Goal: Task Accomplishment & Management: Complete application form

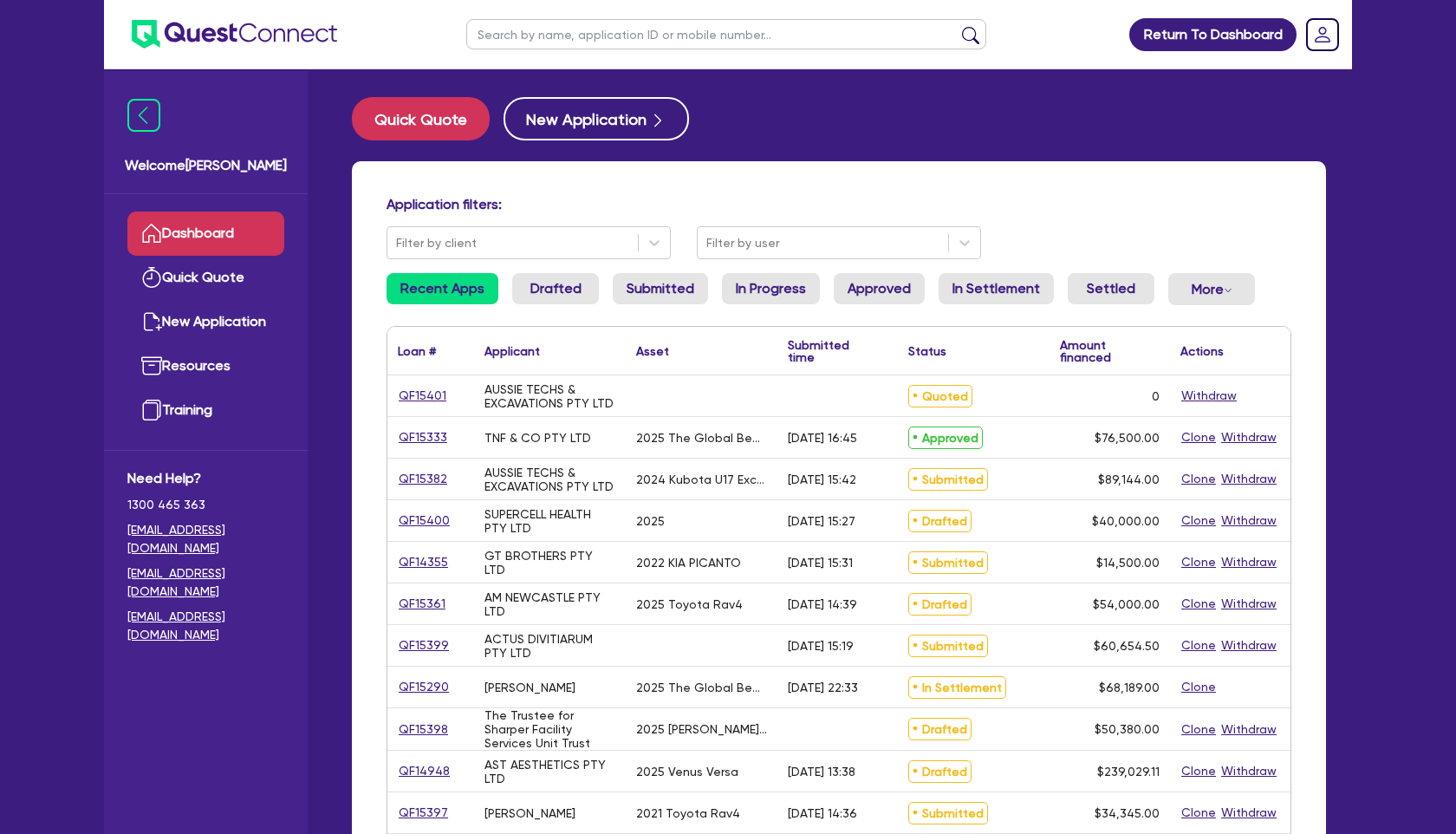
click at [537, 41] on input "text" at bounding box center [725, 34] width 520 height 30
type input "elite"
click at [957, 26] on button "submit" at bounding box center [970, 38] width 27 height 25
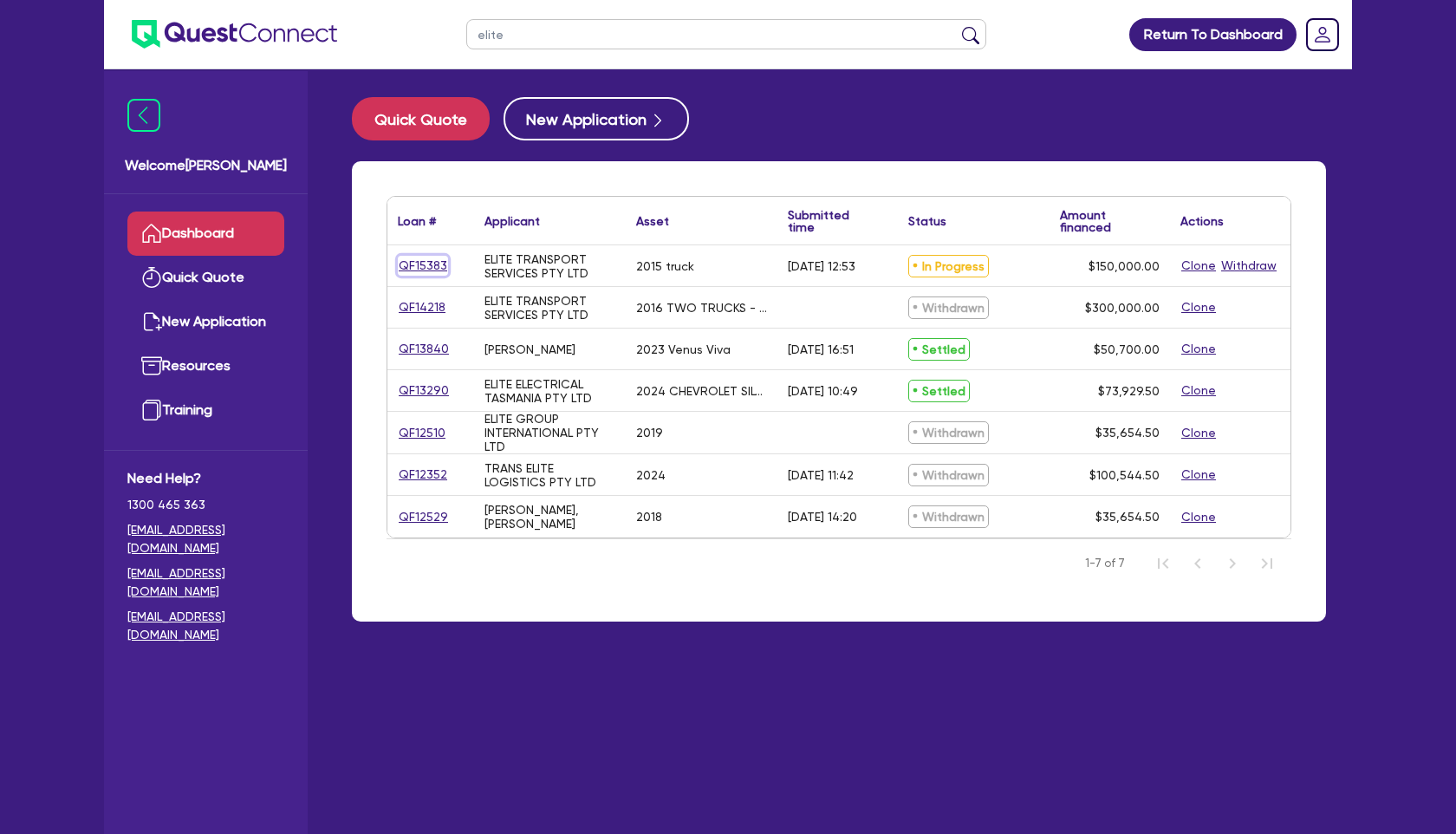
click at [416, 267] on link "QF15383" at bounding box center [423, 266] width 50 height 20
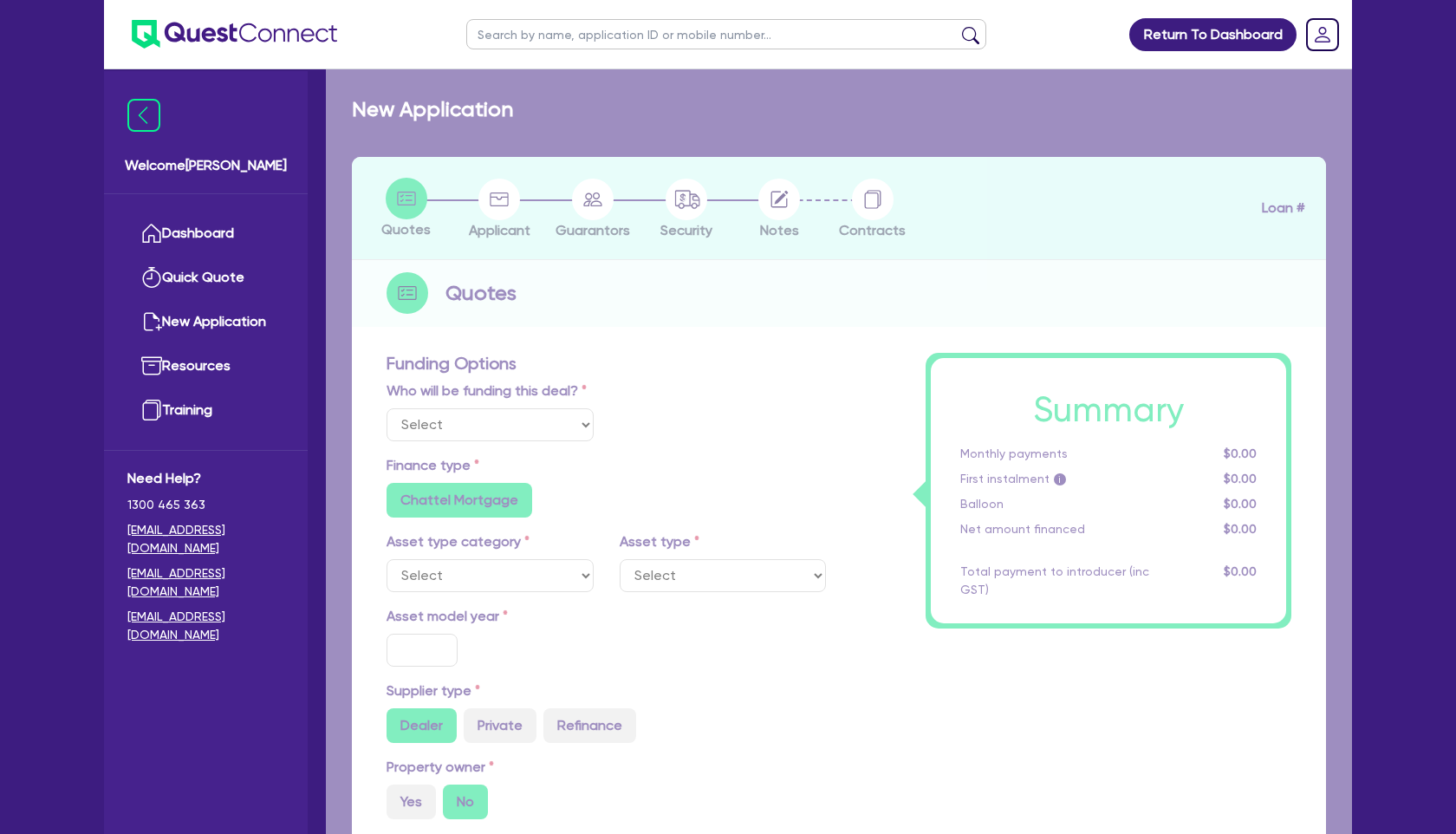
select select "Quest Finance - Own Book"
select select "PRIMARY_ASSETS"
type input "2015"
radio input "false"
radio input "true"
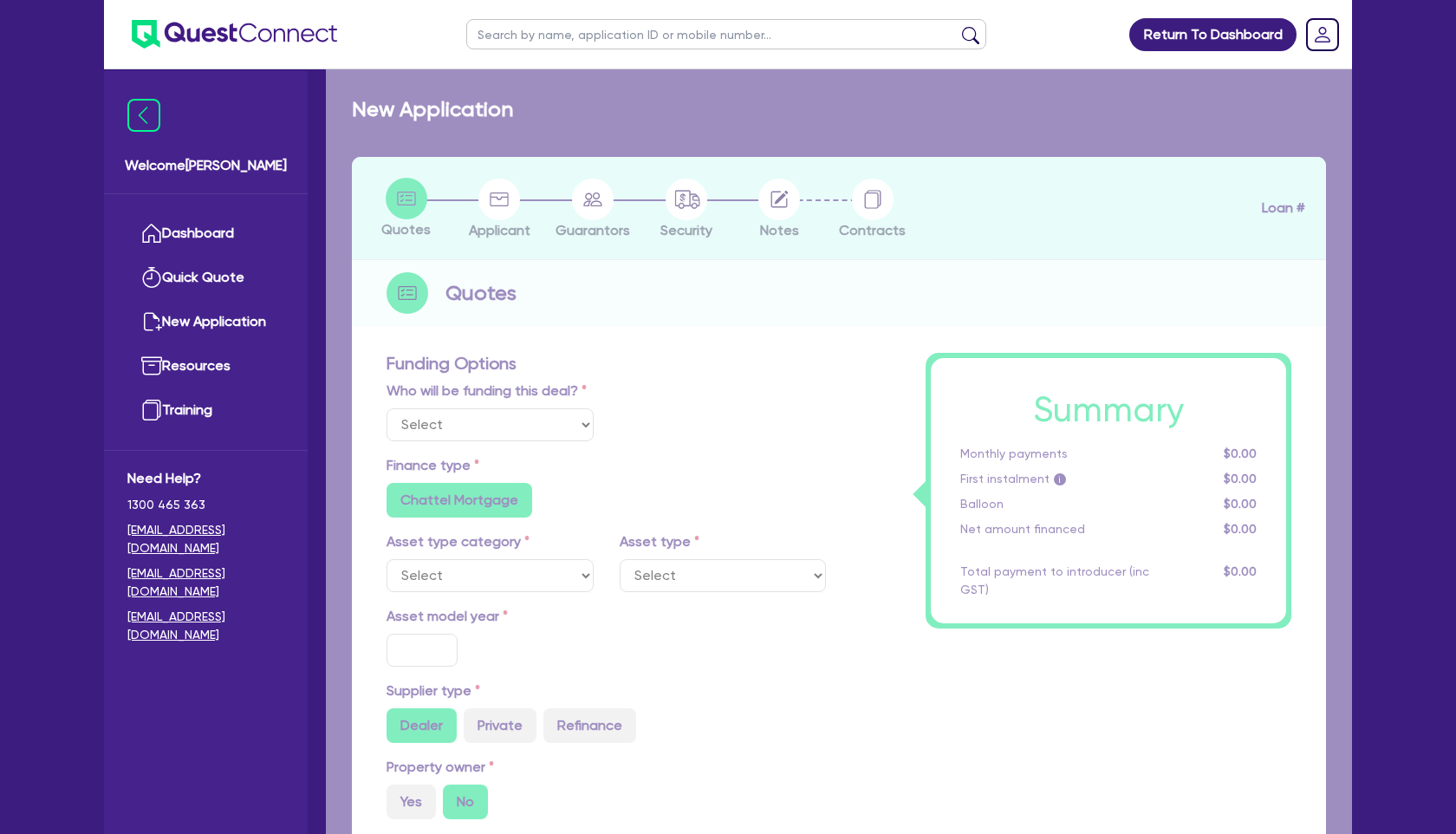
radio input "true"
type input "150,000"
type input "30"
type input "45,000"
type input "3"
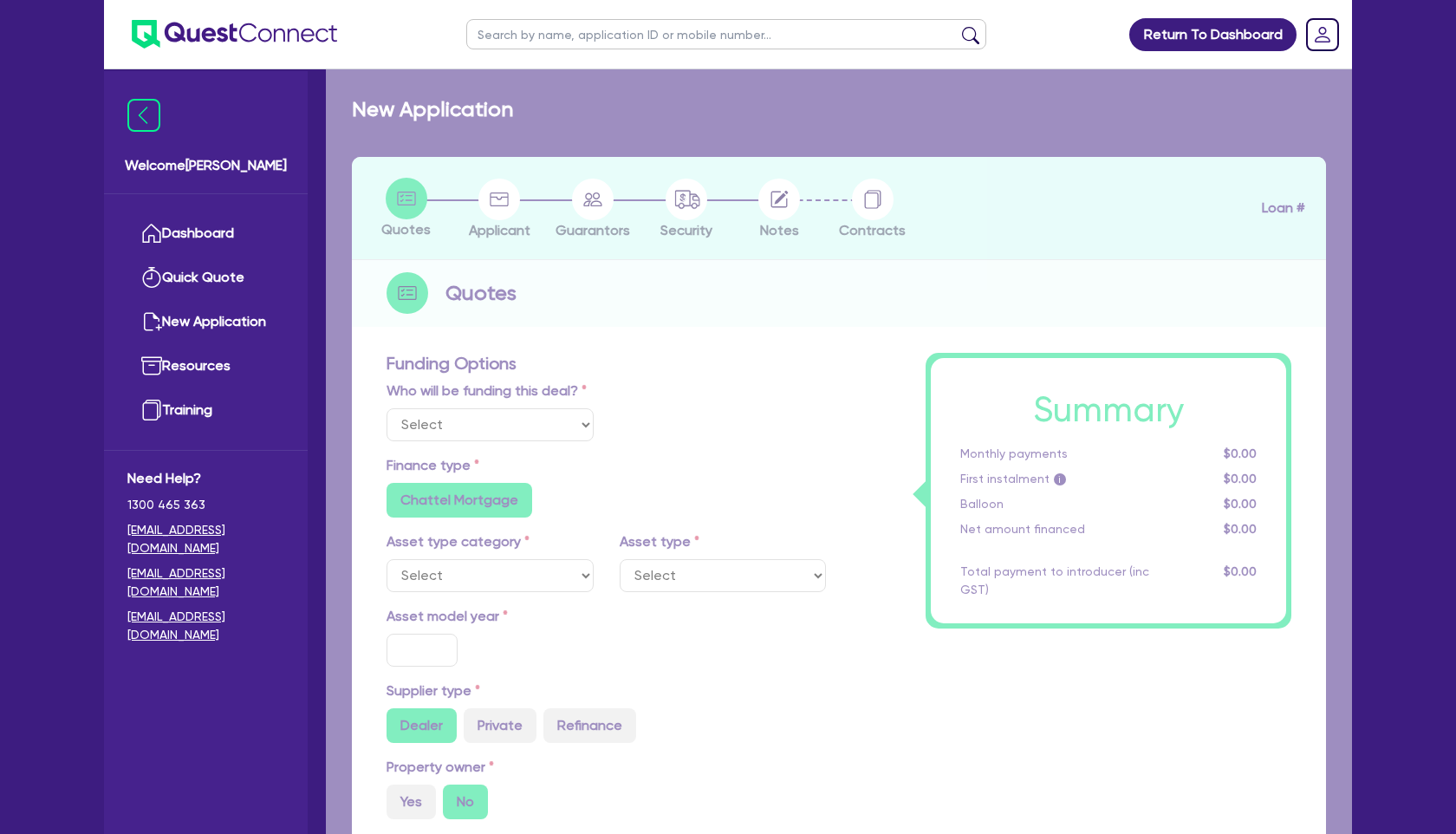
type input "4,500"
type input "17.95"
radio input "false"
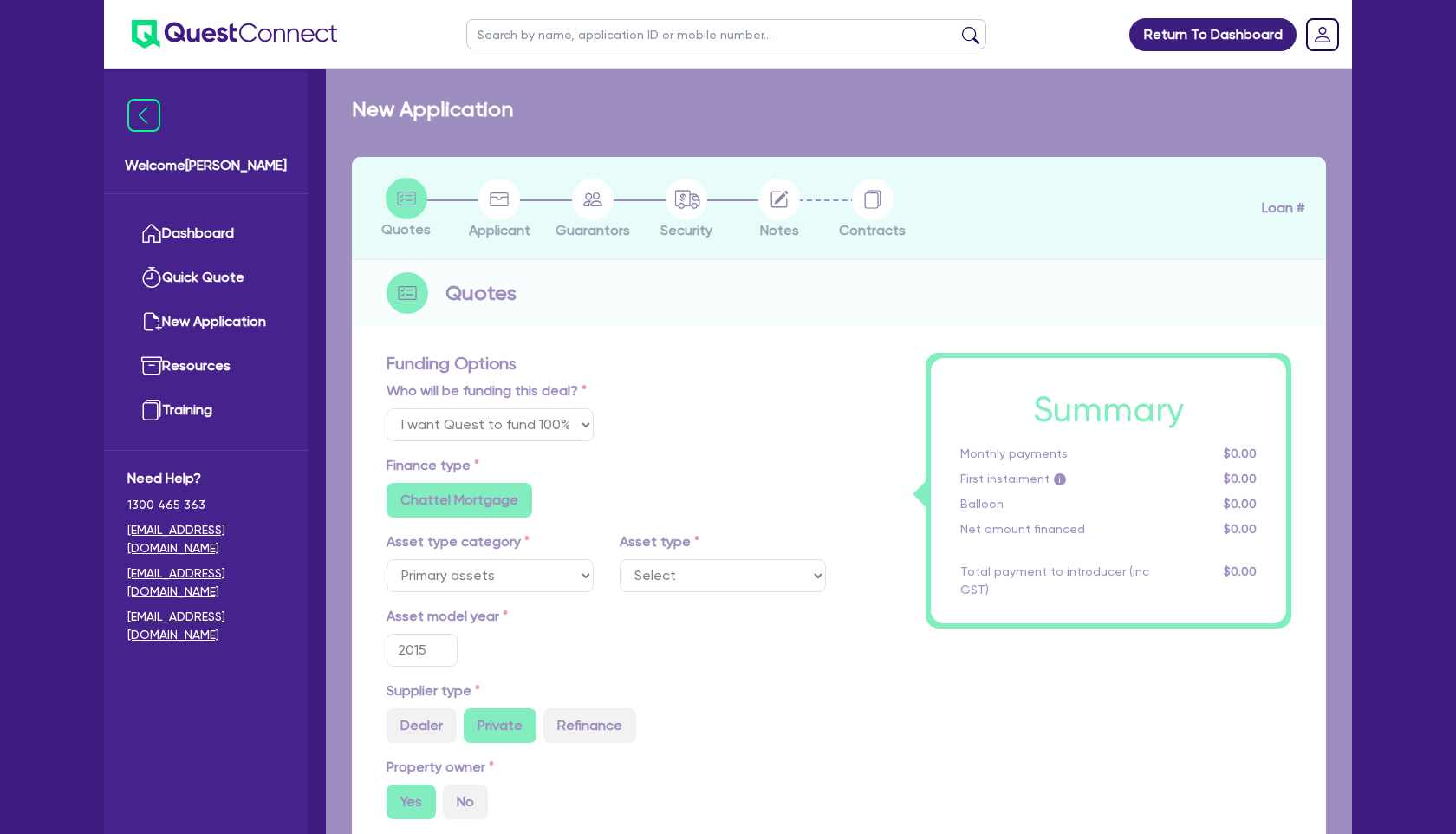
select select "HEAVY_TRUCKS"
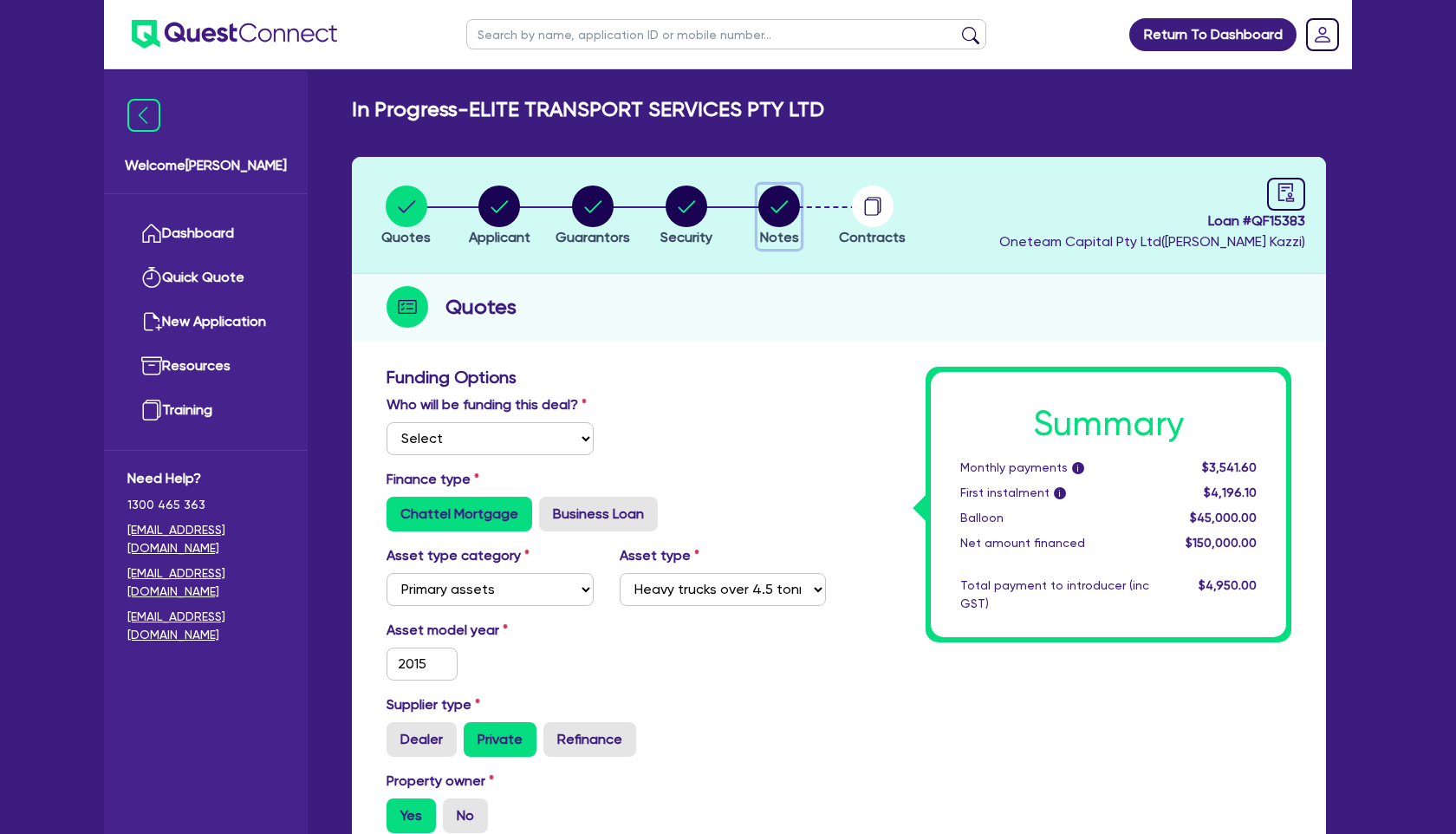
click at [783, 209] on circle "button" at bounding box center [778, 206] width 41 height 41
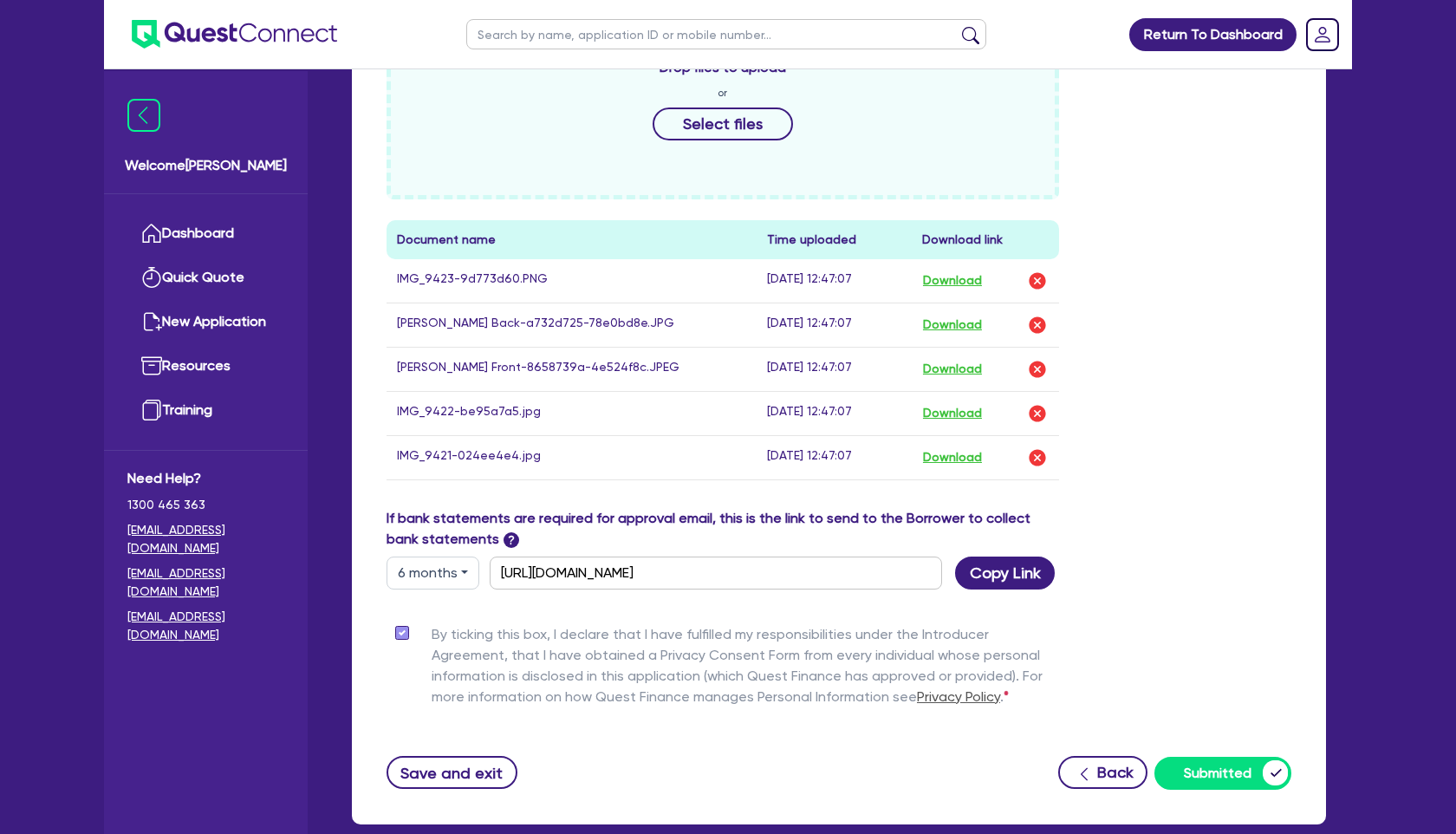
scroll to position [722, 0]
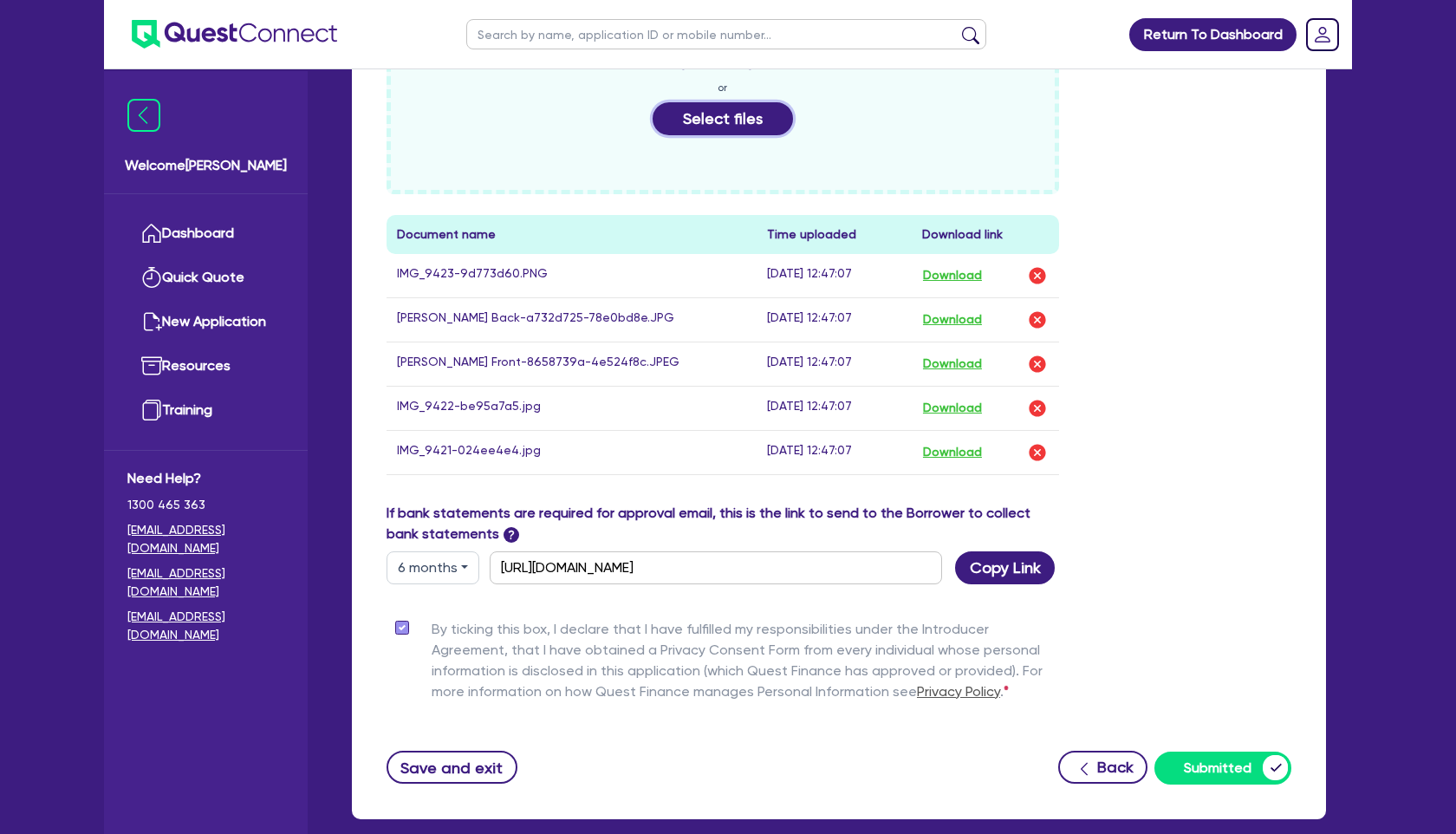
click at [717, 123] on button "Select files" at bounding box center [723, 118] width 140 height 33
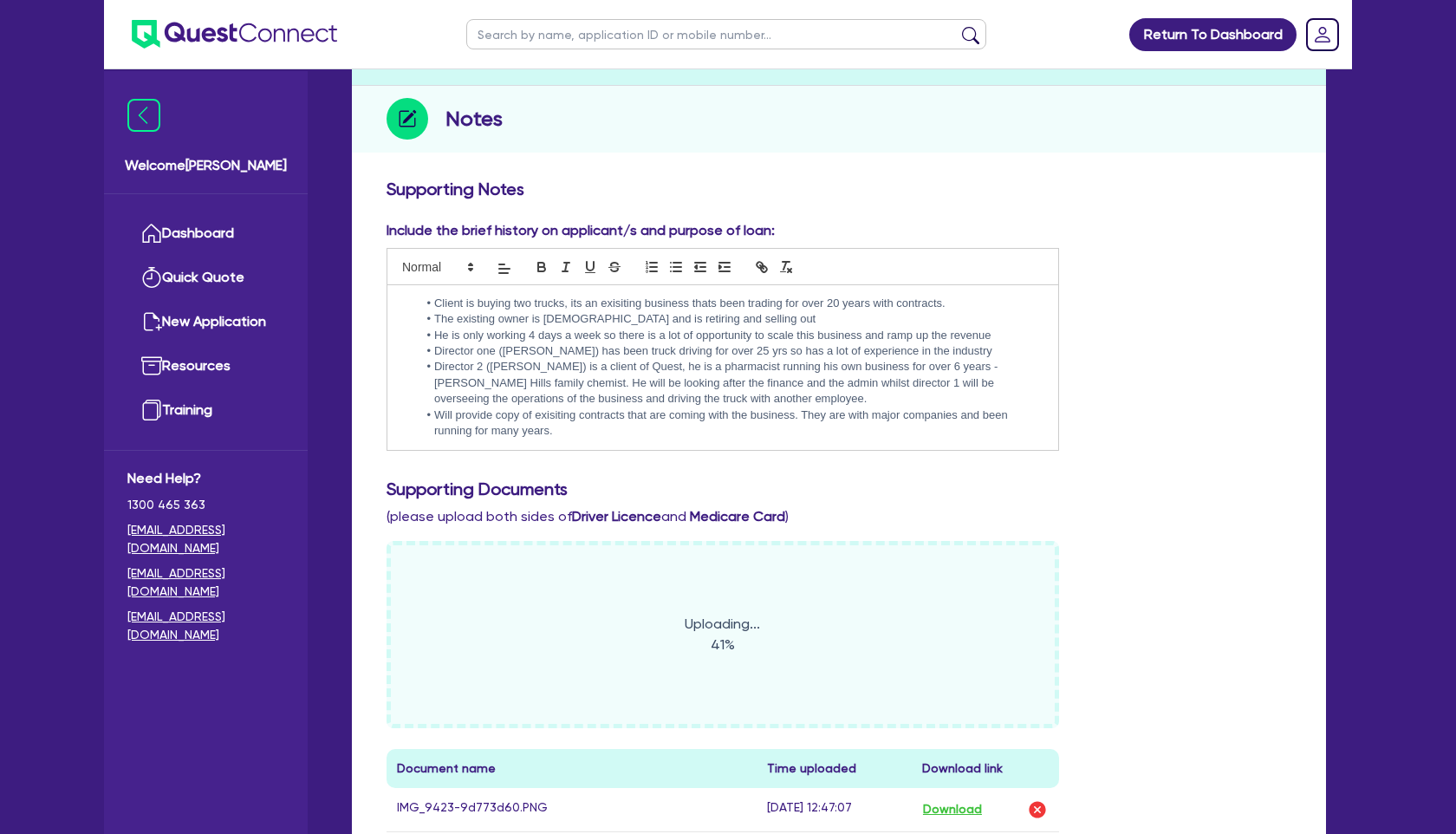
scroll to position [0, 0]
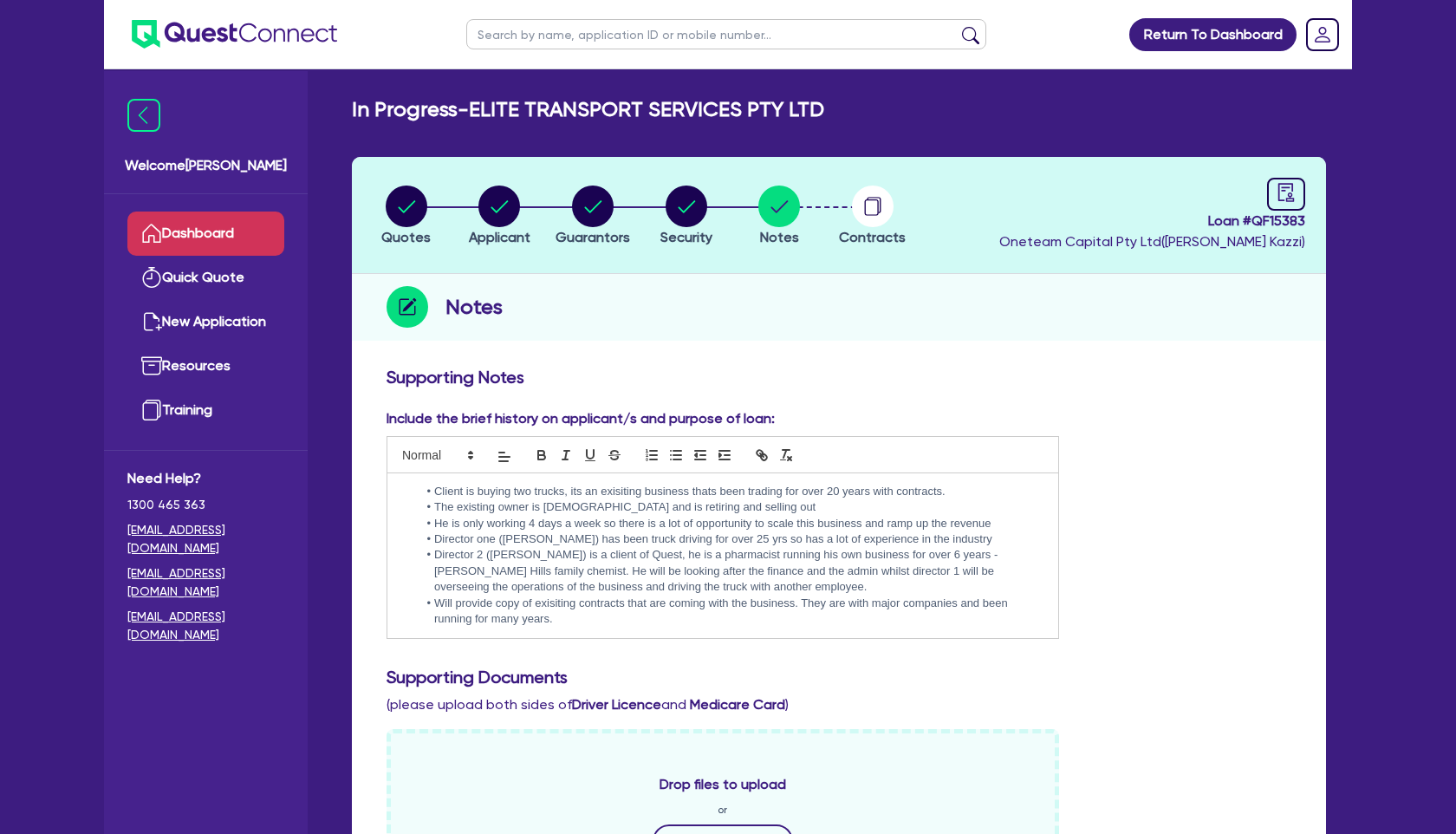
click at [202, 226] on link "Dashboard" at bounding box center [206, 234] width 157 height 44
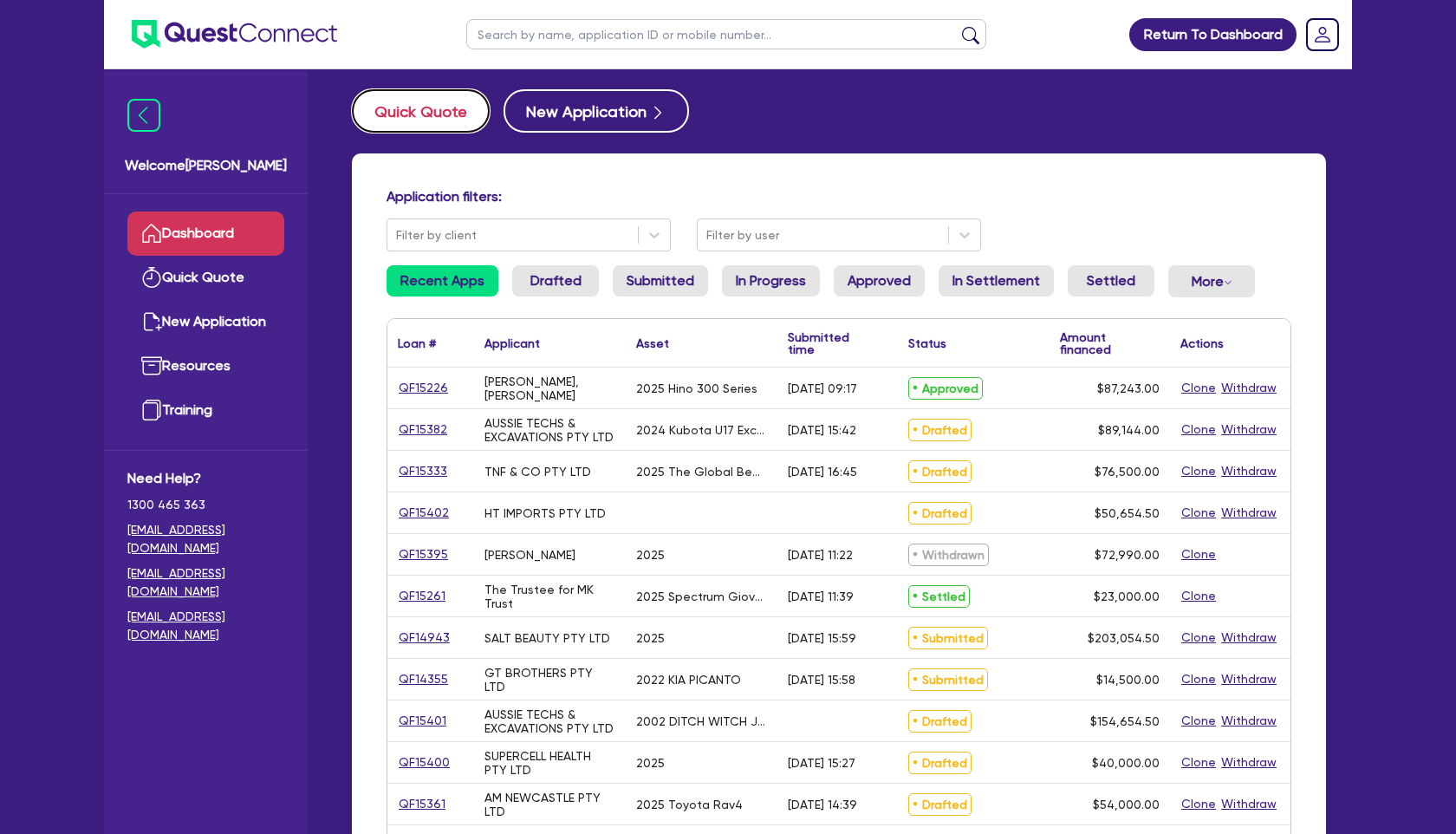
click at [435, 124] on button "Quick Quote" at bounding box center [421, 110] width 138 height 43
select select "Other"
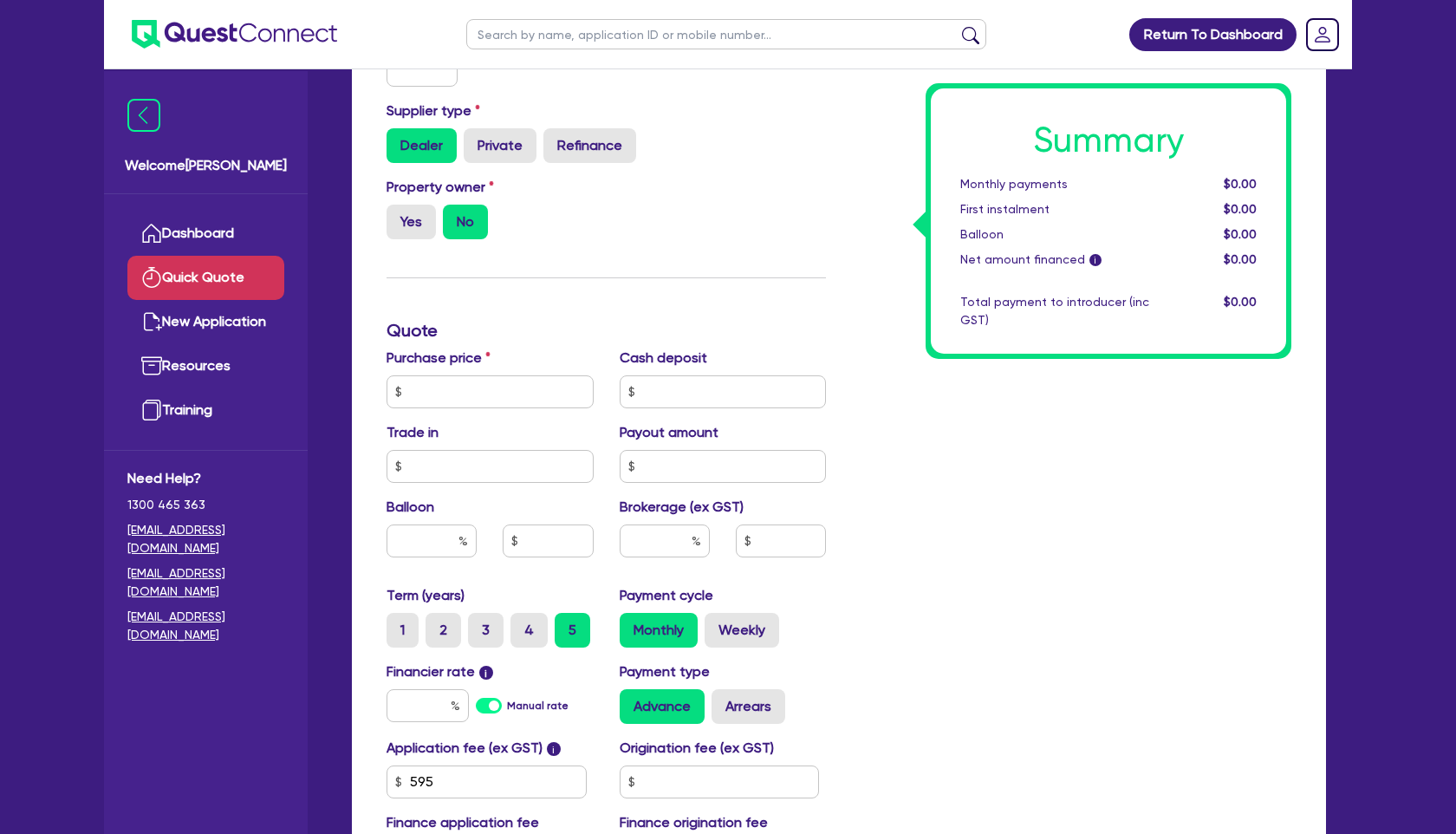
scroll to position [443, 0]
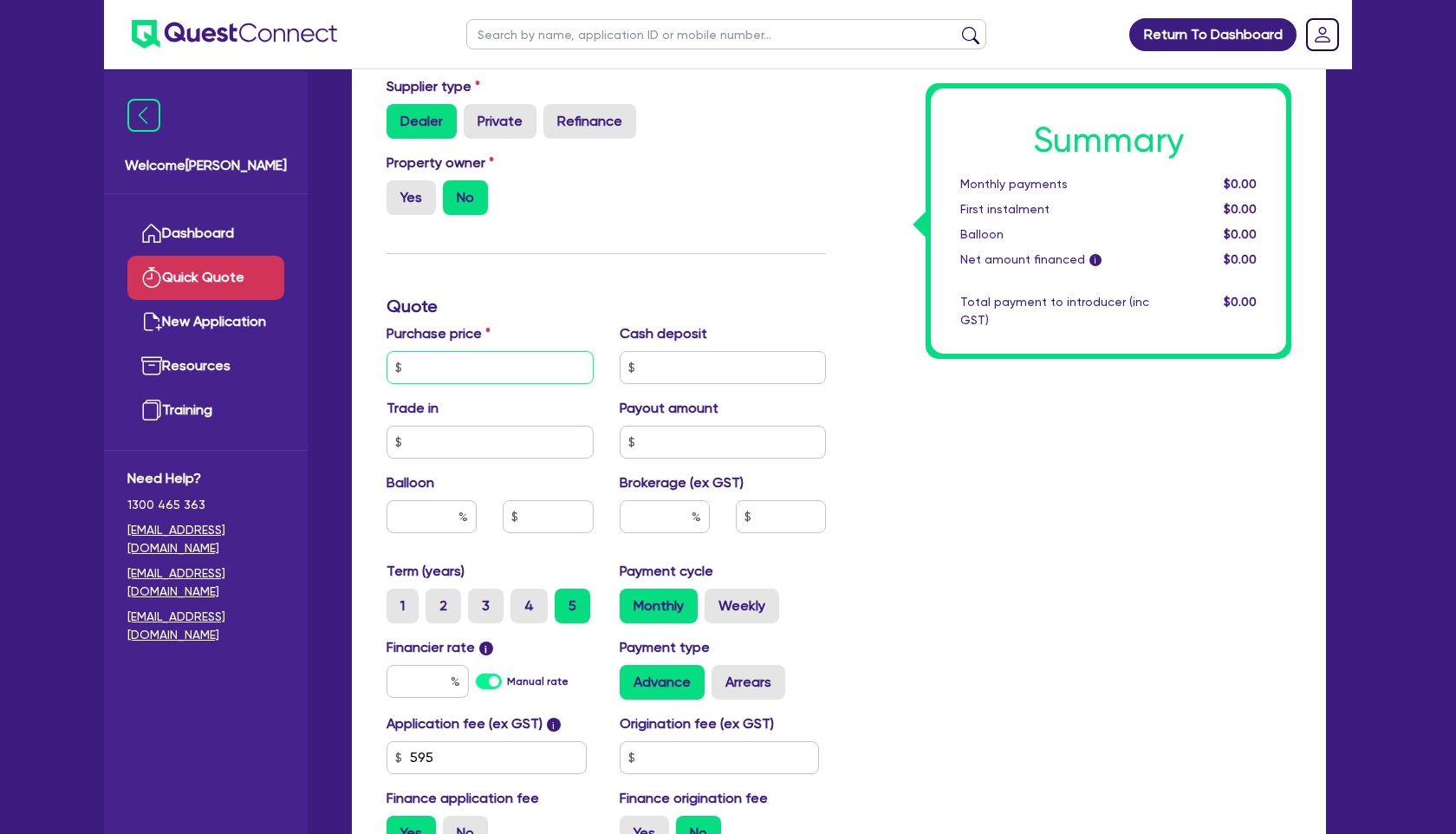
click at [469, 373] on input "text" at bounding box center [490, 367] width 207 height 33
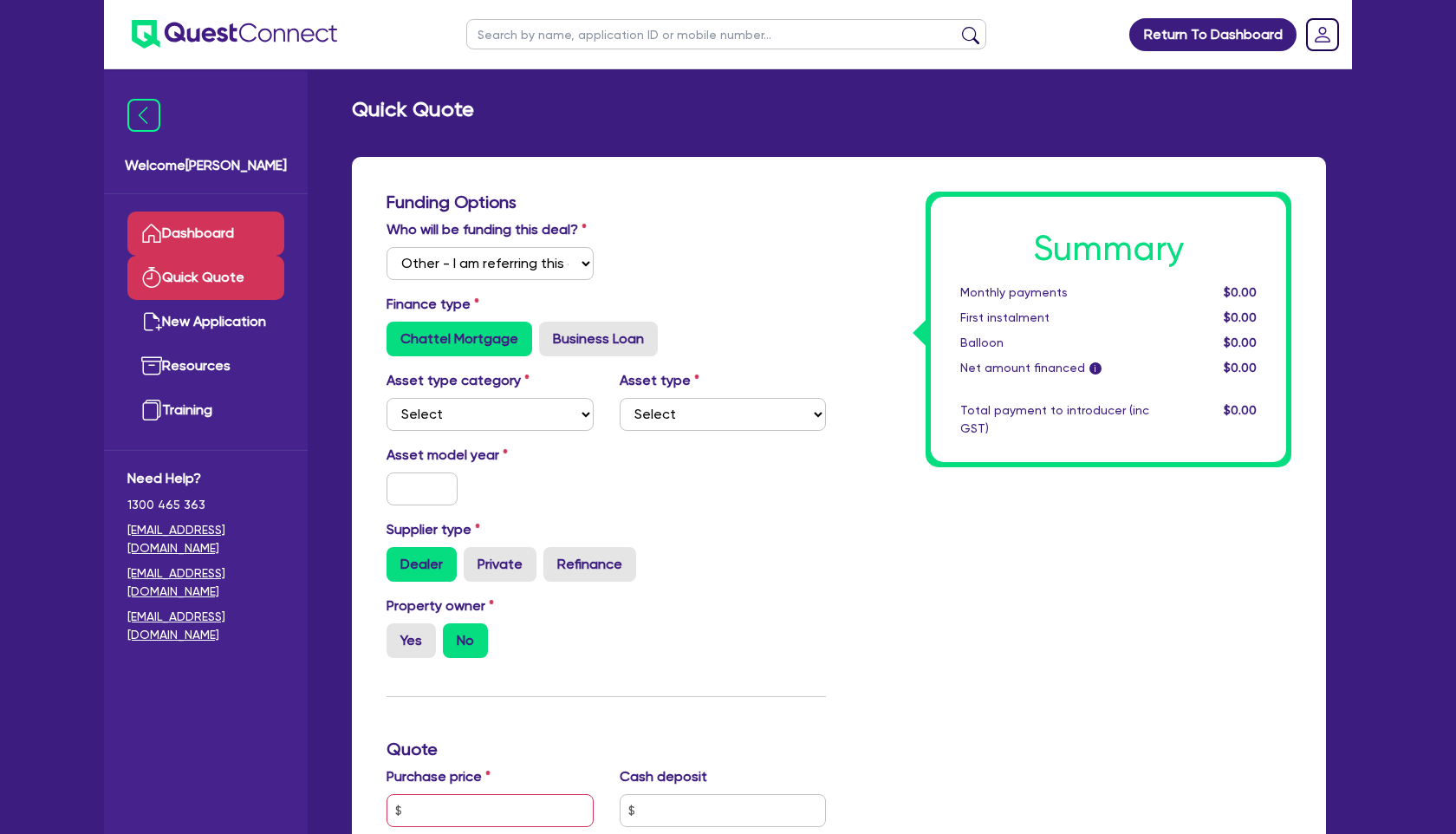
click at [206, 230] on link "Dashboard" at bounding box center [206, 234] width 157 height 44
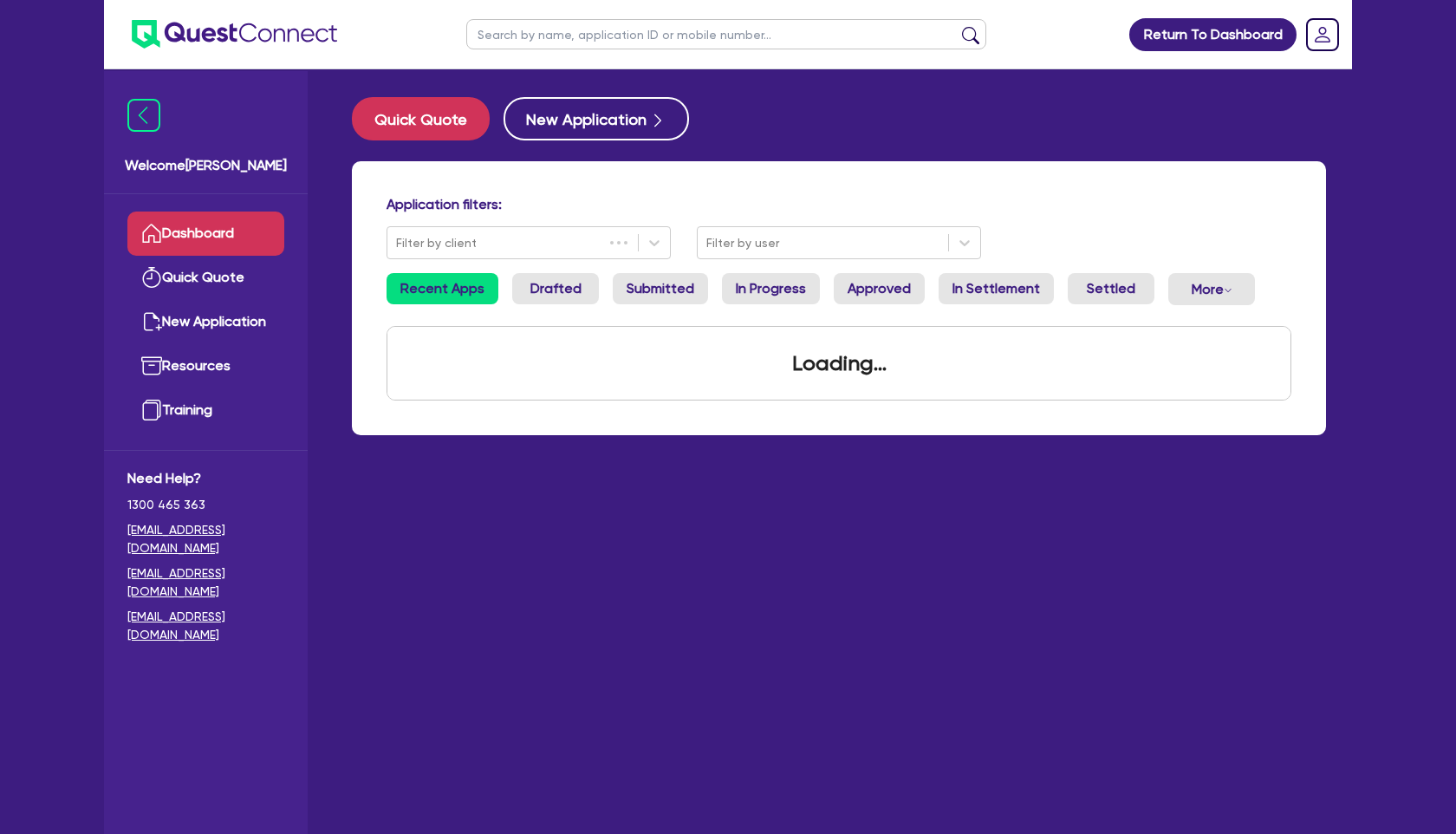
click at [584, 34] on input "text" at bounding box center [725, 34] width 520 height 30
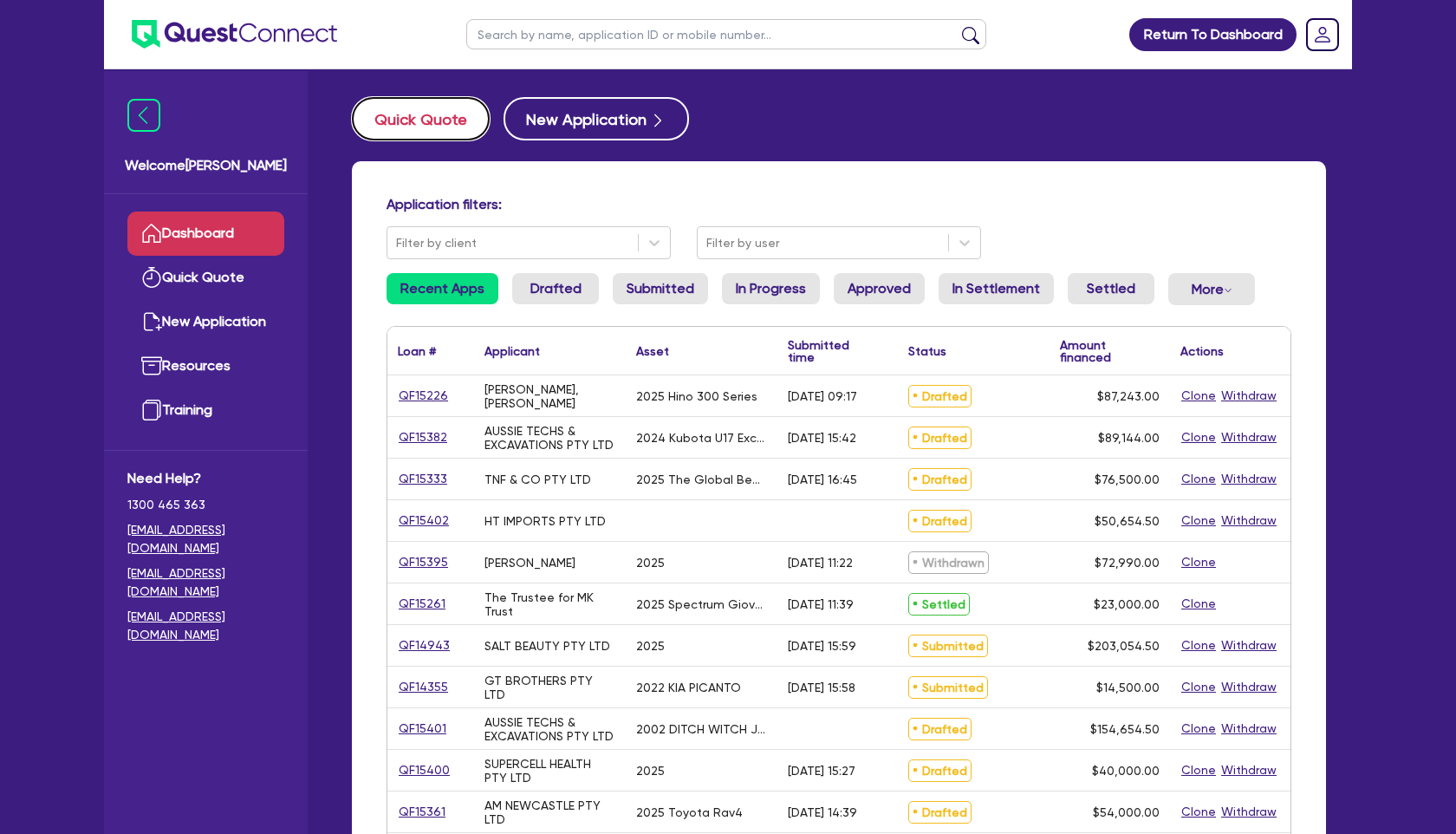
click at [462, 131] on button "Quick Quote" at bounding box center [421, 118] width 138 height 43
select select "Other"
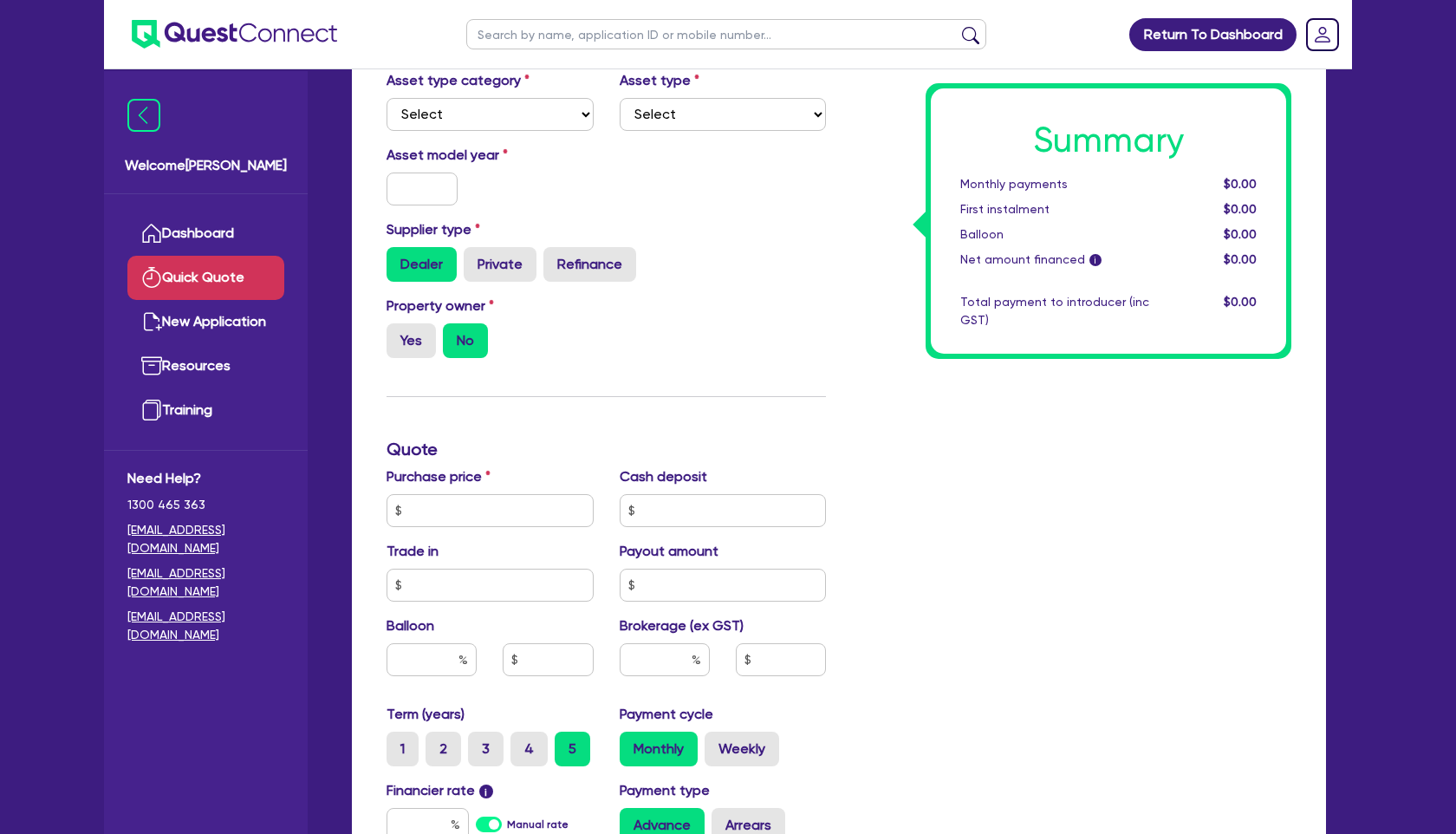
scroll to position [364, 0]
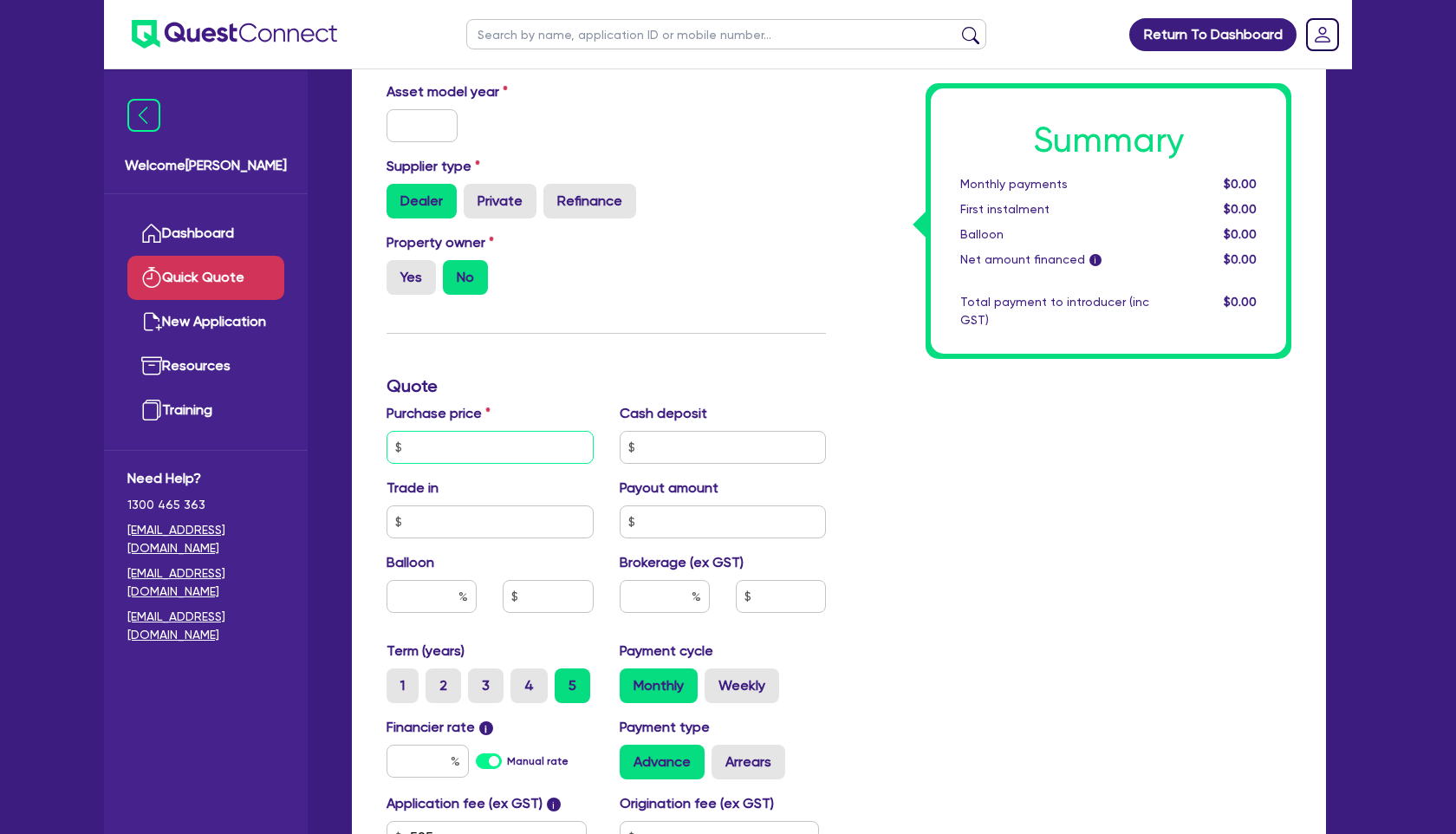
click at [549, 447] on input "text" at bounding box center [490, 447] width 207 height 33
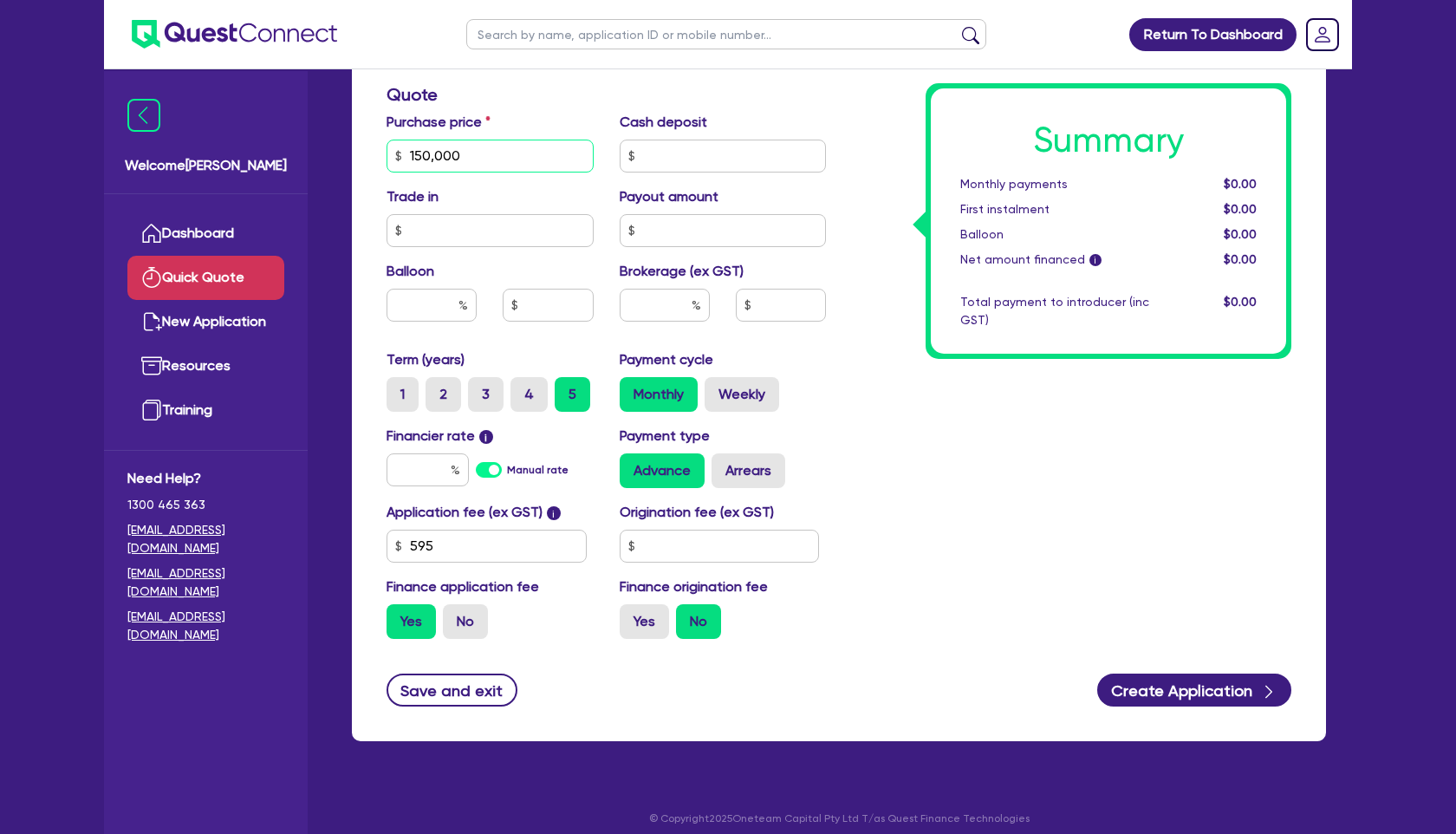
scroll to position [667, 0]
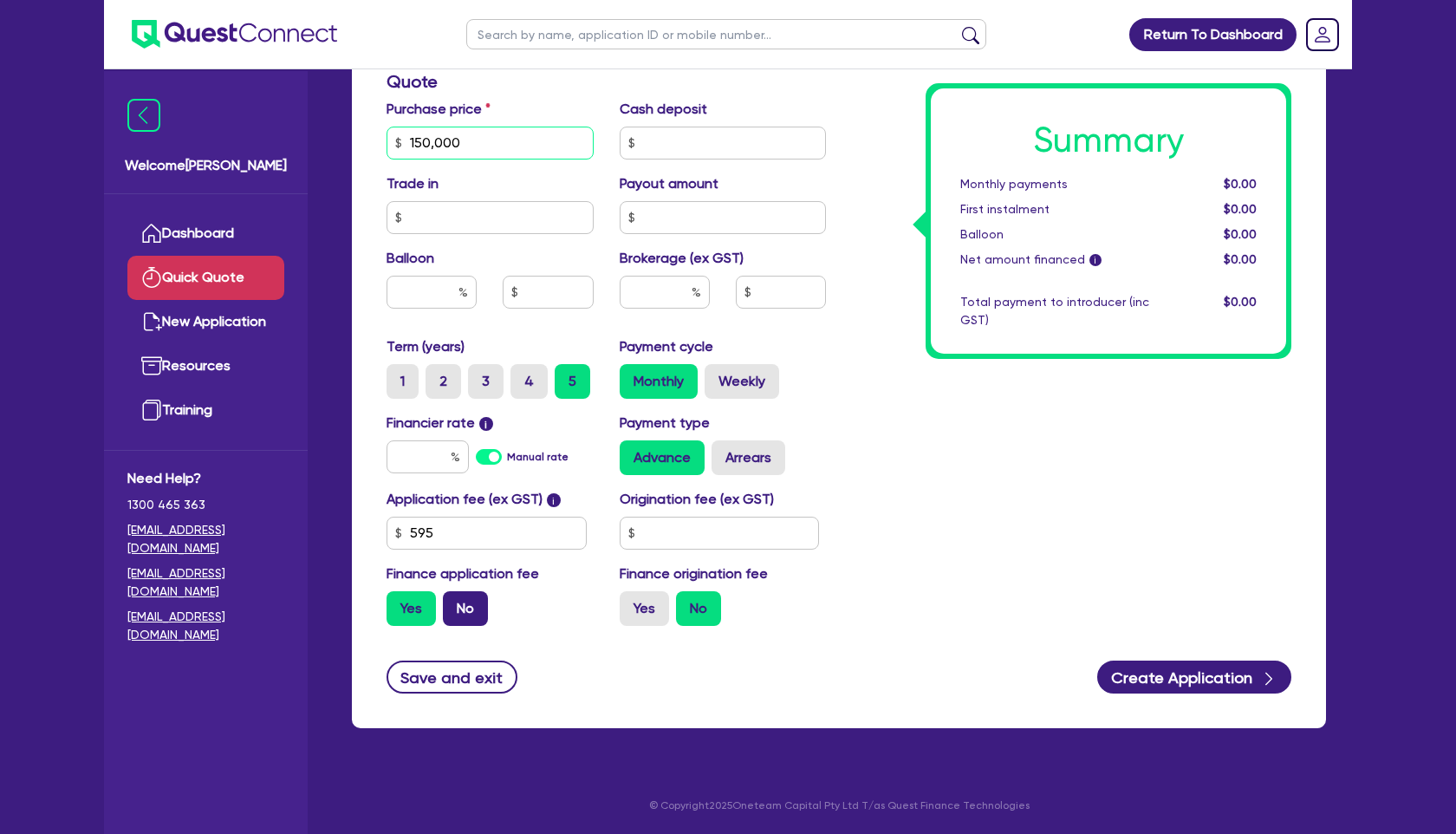
type input "150,000"
click at [468, 605] on div "Finance application fee Yes No" at bounding box center [490, 594] width 233 height 63
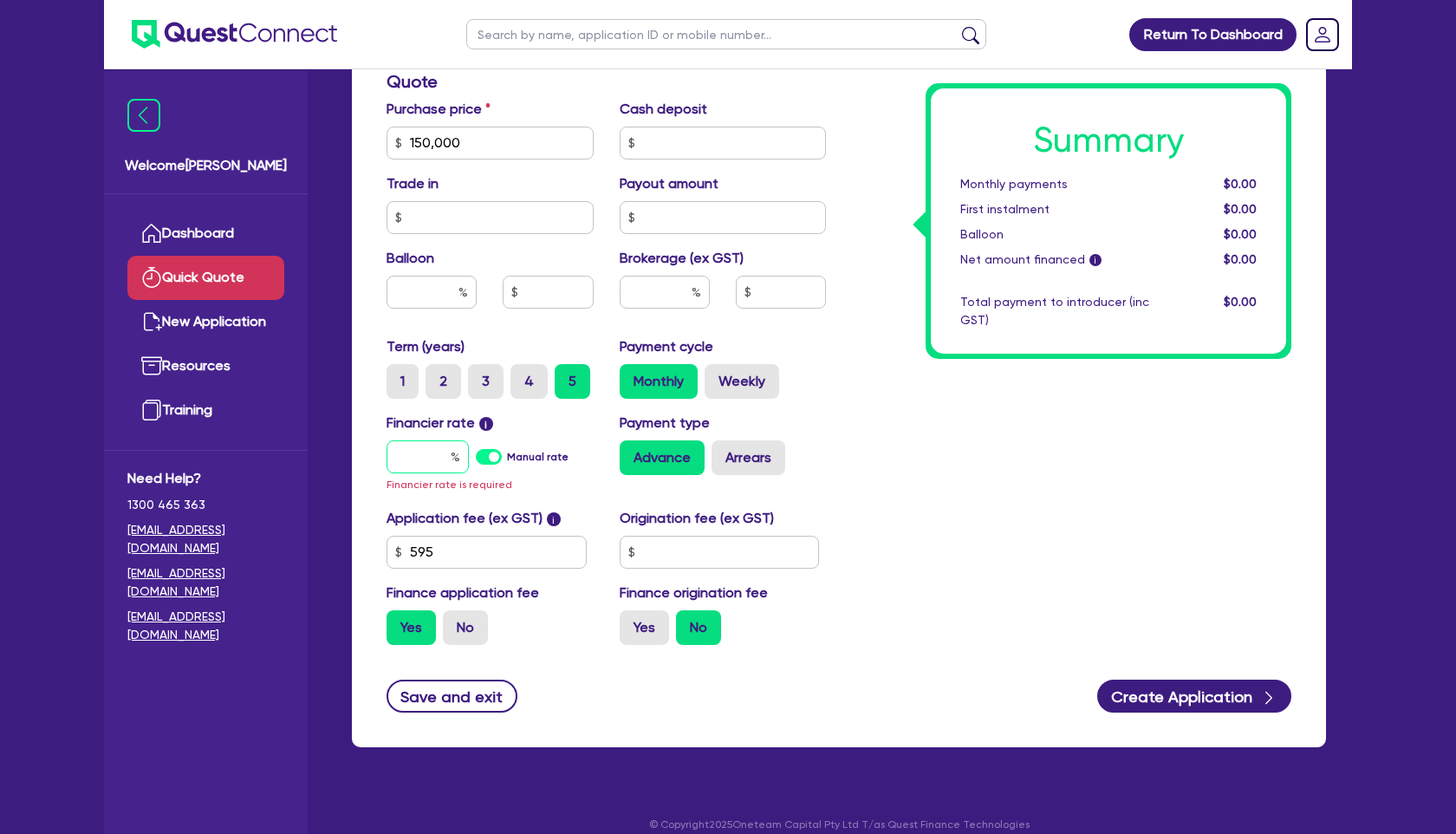
click at [453, 455] on div at bounding box center [427, 456] width 82 height 33
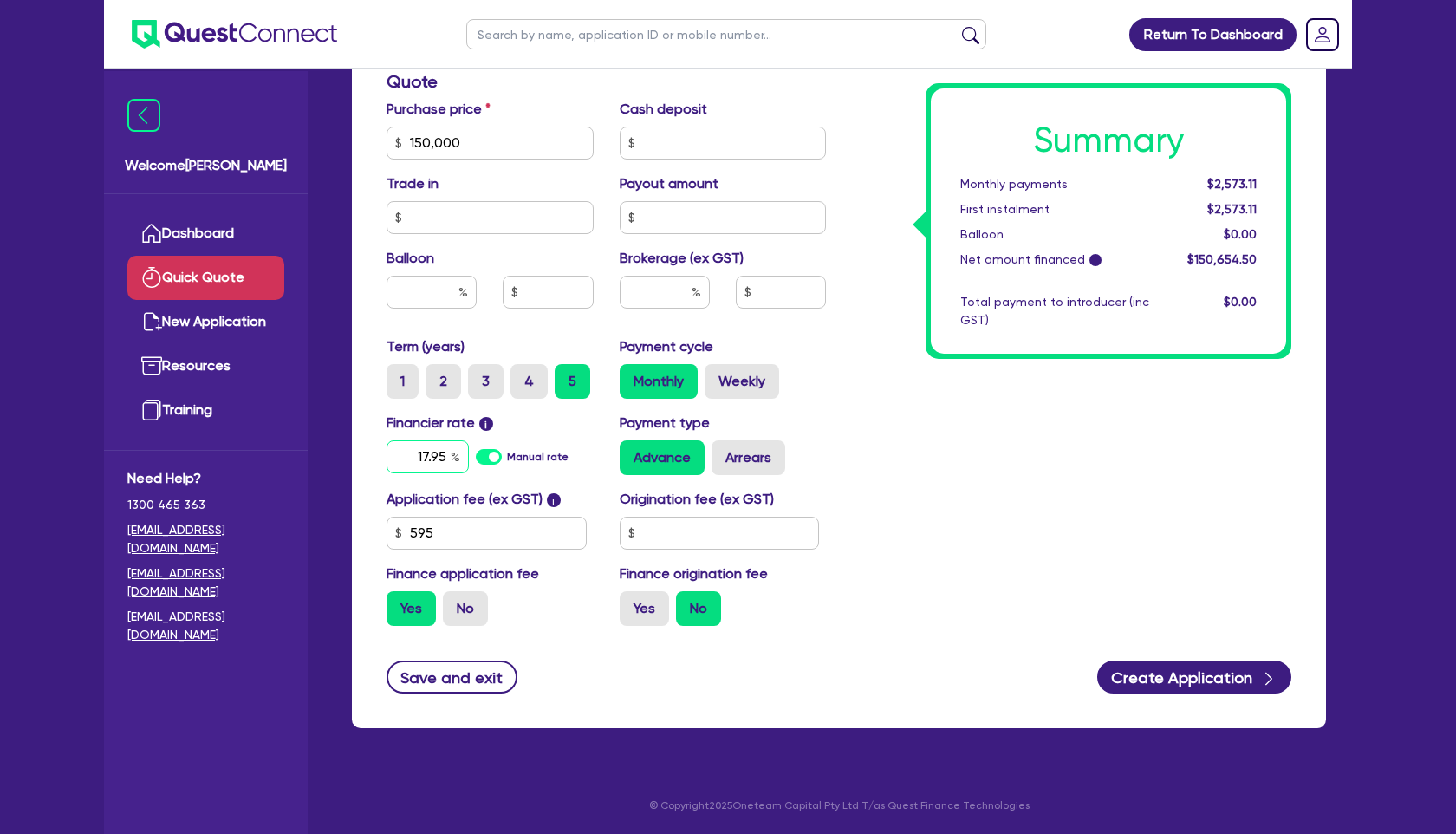
type input "17.95"
click at [876, 435] on div "Summary Monthly payments $2,573.11 First instalment $2,573.11 Balloon $0.00 Net…" at bounding box center [1071, 82] width 465 height 1116
click at [670, 295] on input "text" at bounding box center [664, 291] width 90 height 33
click at [784, 284] on input "text" at bounding box center [781, 291] width 90 height 33
type input "5"
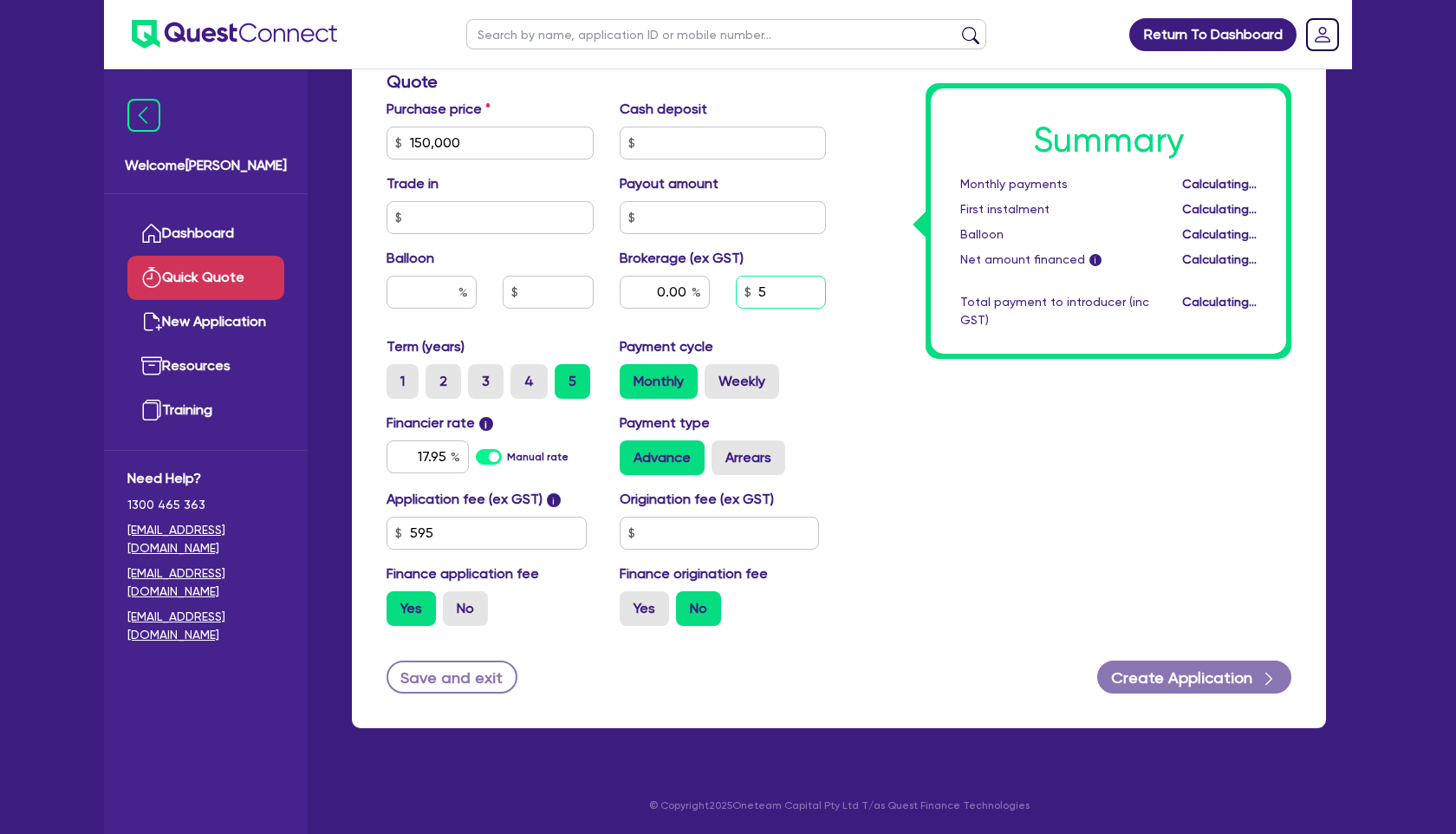
type input "0.00"
type input "51"
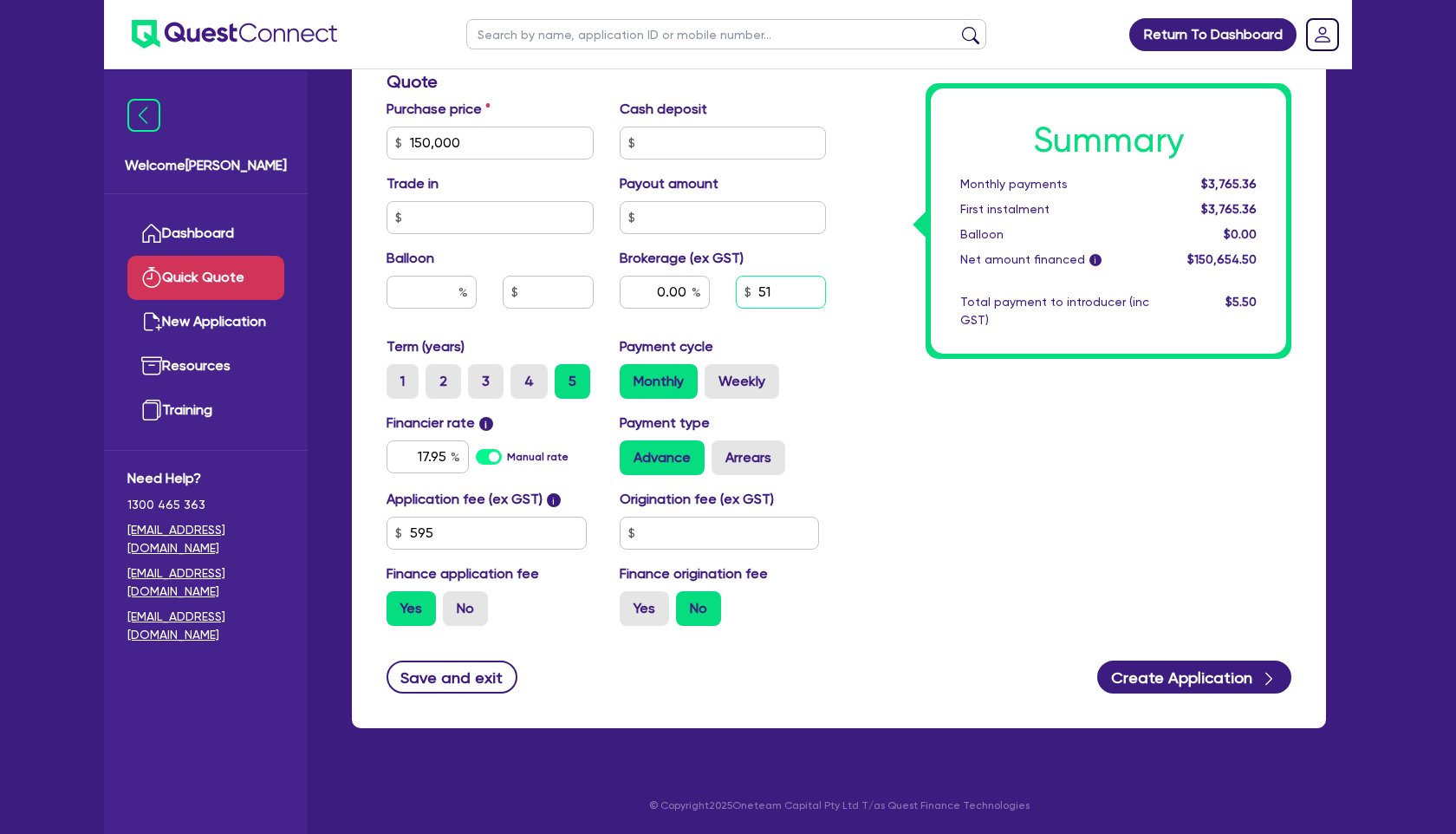
type input "0.00"
type input "517"
type input "0.00"
type input "5,170"
click at [912, 372] on div "Summary Monthly payments $3,765.36 First instalment $3,765.36 Balloon $0.00 Net…" at bounding box center [1071, 82] width 465 height 1116
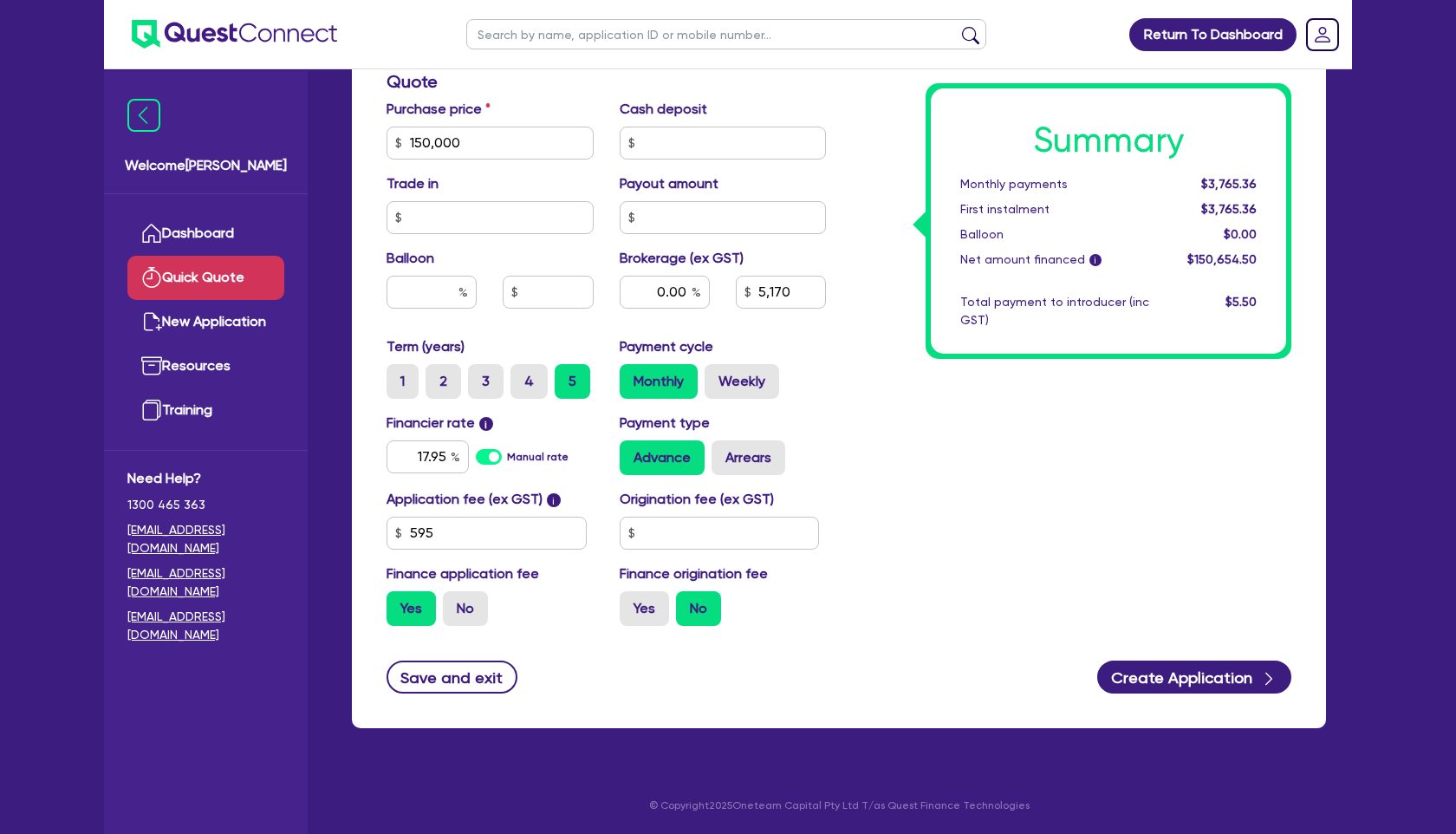
type input "3.43"
type input "5,170"
drag, startPoint x: 799, startPoint y: 290, endPoint x: 700, endPoint y: 290, distance: 99.0
click at [700, 290] on div "3.43 5,170" at bounding box center [724, 298] width 233 height 47
type input "3.43"
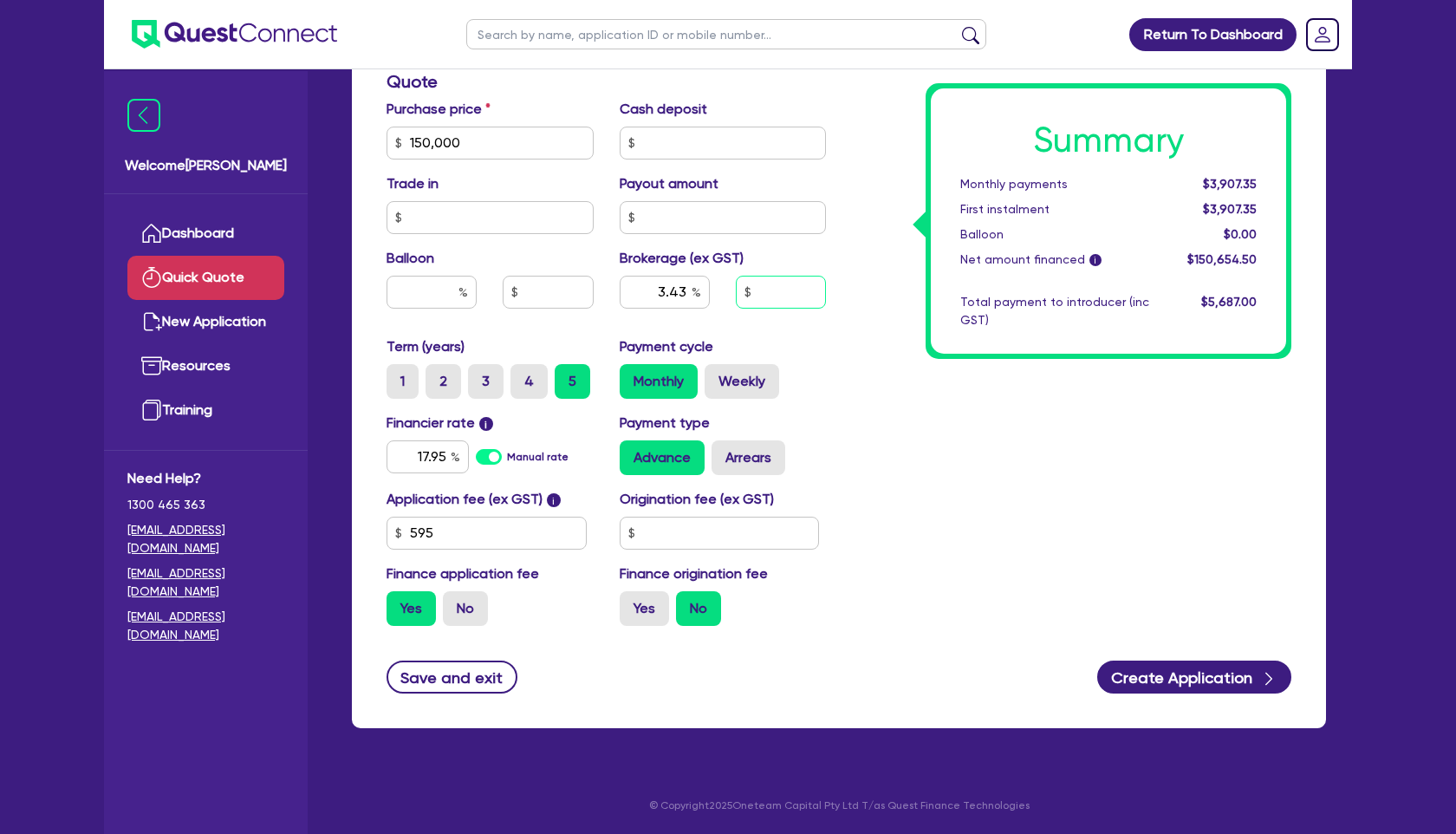
type input "3.43"
type input "6"
type input "3.43"
type input "65"
type input "3.43"
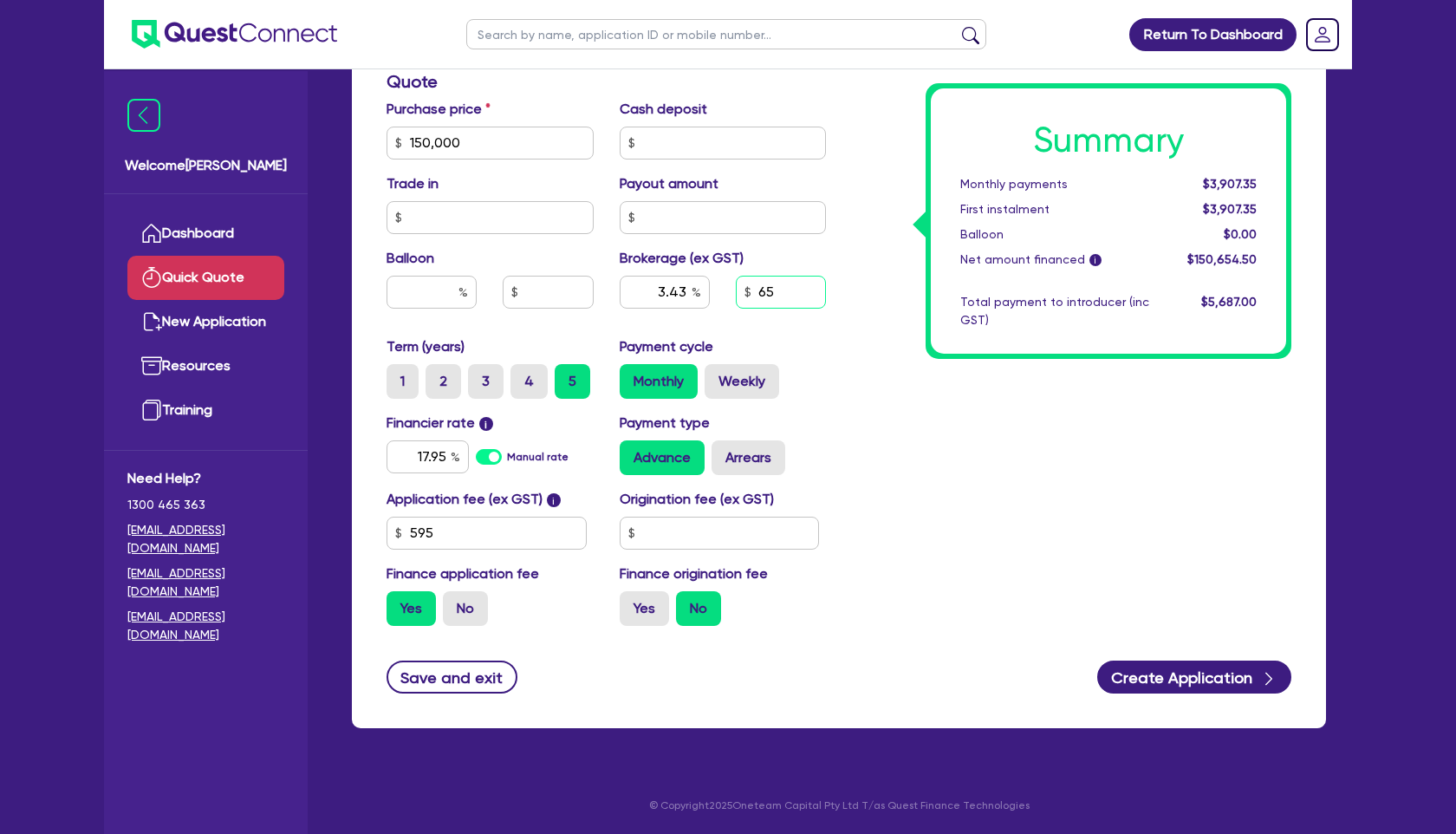
type input "650"
type input "3.43"
type input "6,500"
type input "4.31"
type input "6,500"
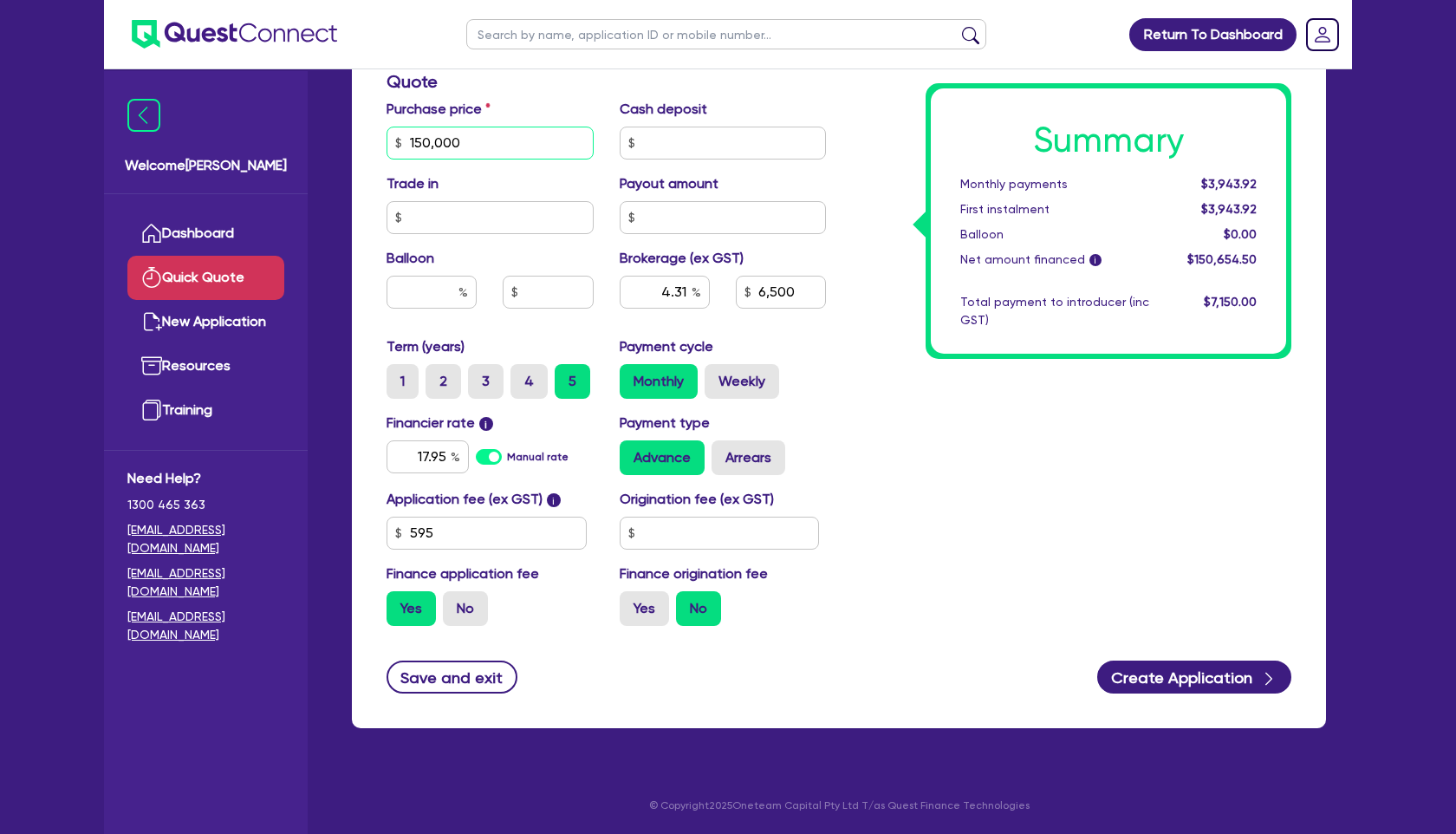
drag, startPoint x: 478, startPoint y: 145, endPoint x: 295, endPoint y: 129, distance: 183.7
click at [295, 129] on div "Welcome [PERSON_NAME] Dashboard Quick Quote New Application Ref Company Ref Sal…" at bounding box center [728, 83] width 1248 height 1501
type input "2"
type input "4.31"
type input "6,500"
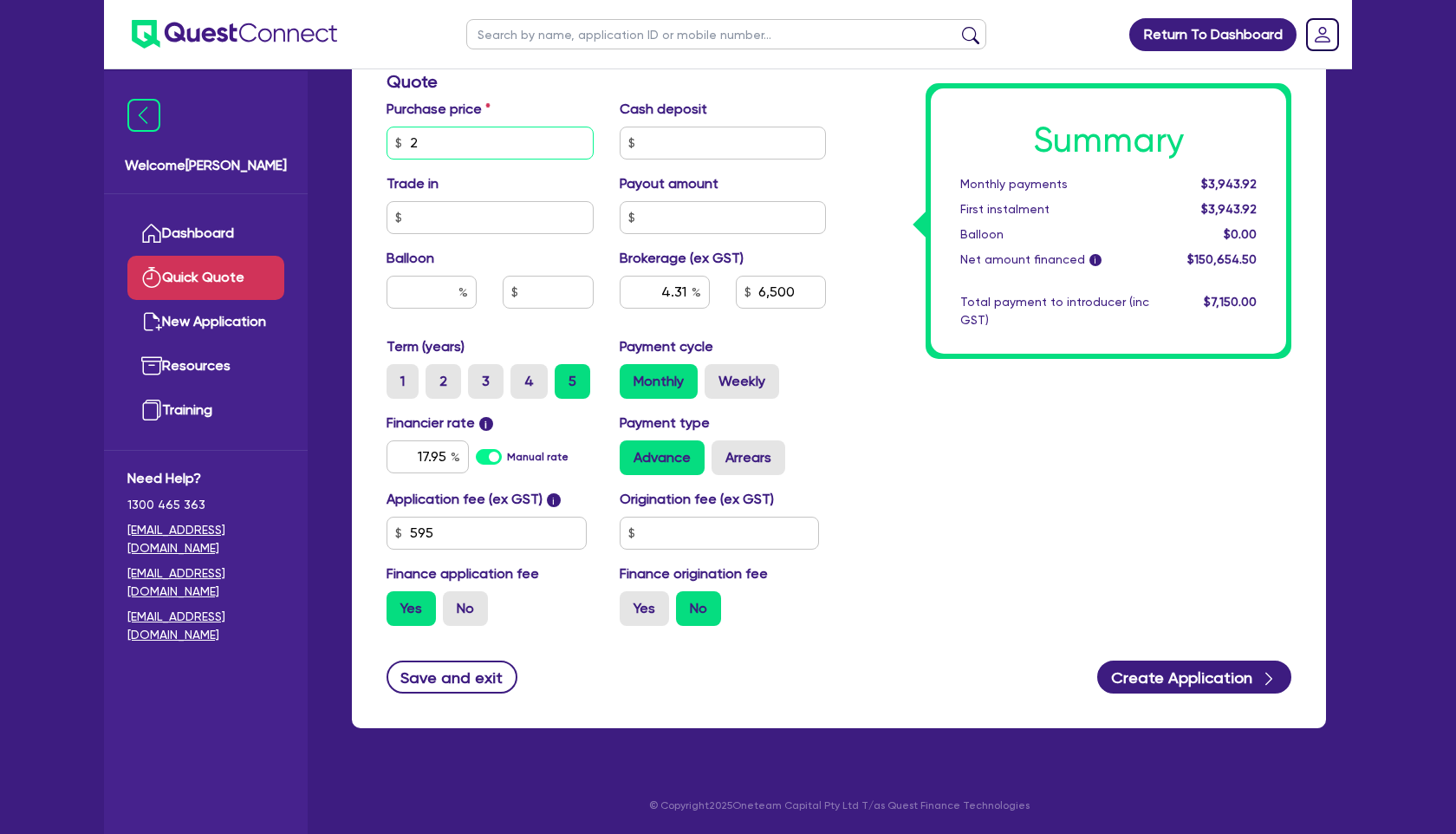
type input "20"
type input "4.31"
type input "6,500"
type input "200"
type input "4.31"
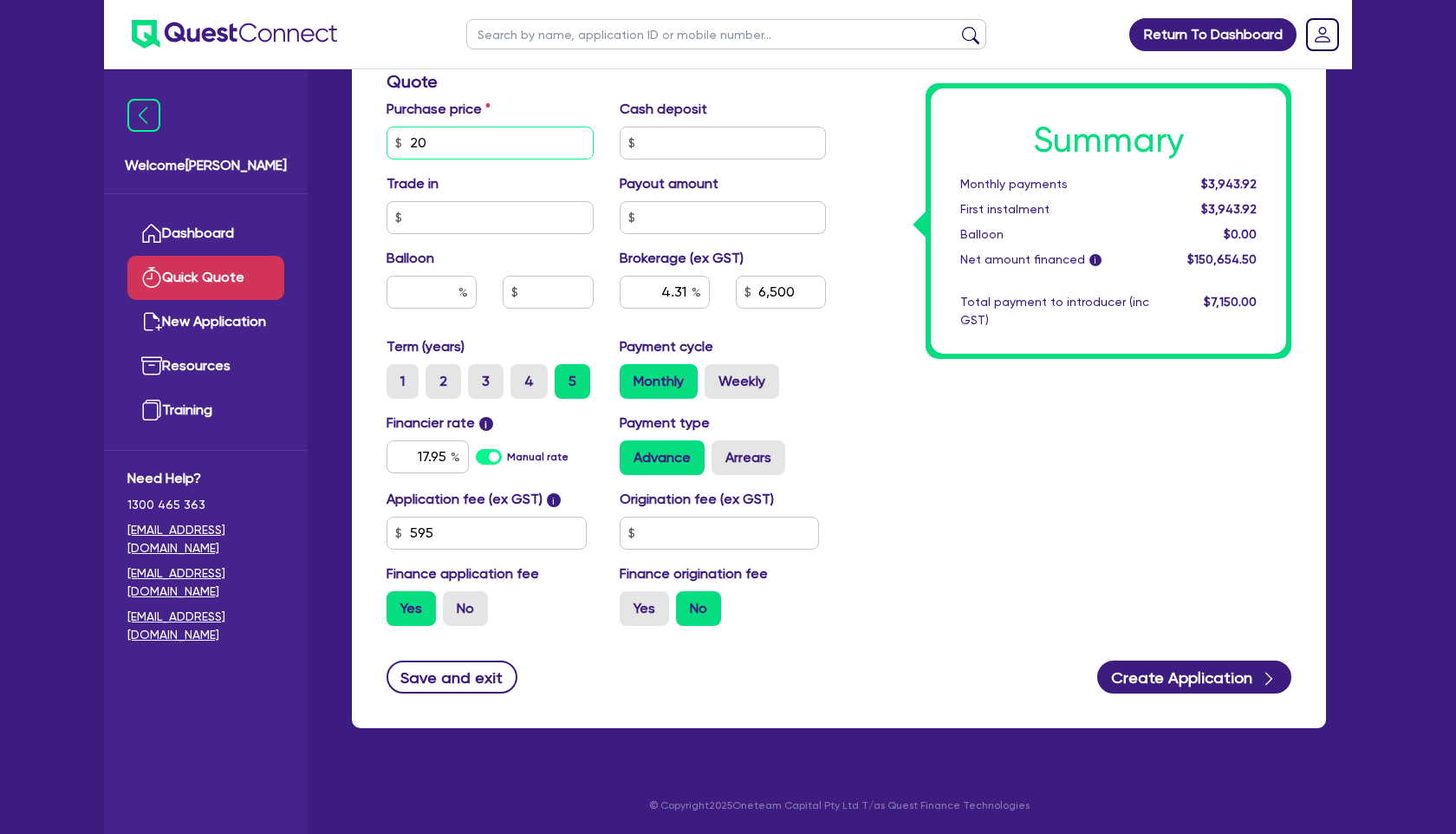
type input "6,500"
type input "2,000"
type input "4.31"
type input "6,500"
type input "20,000"
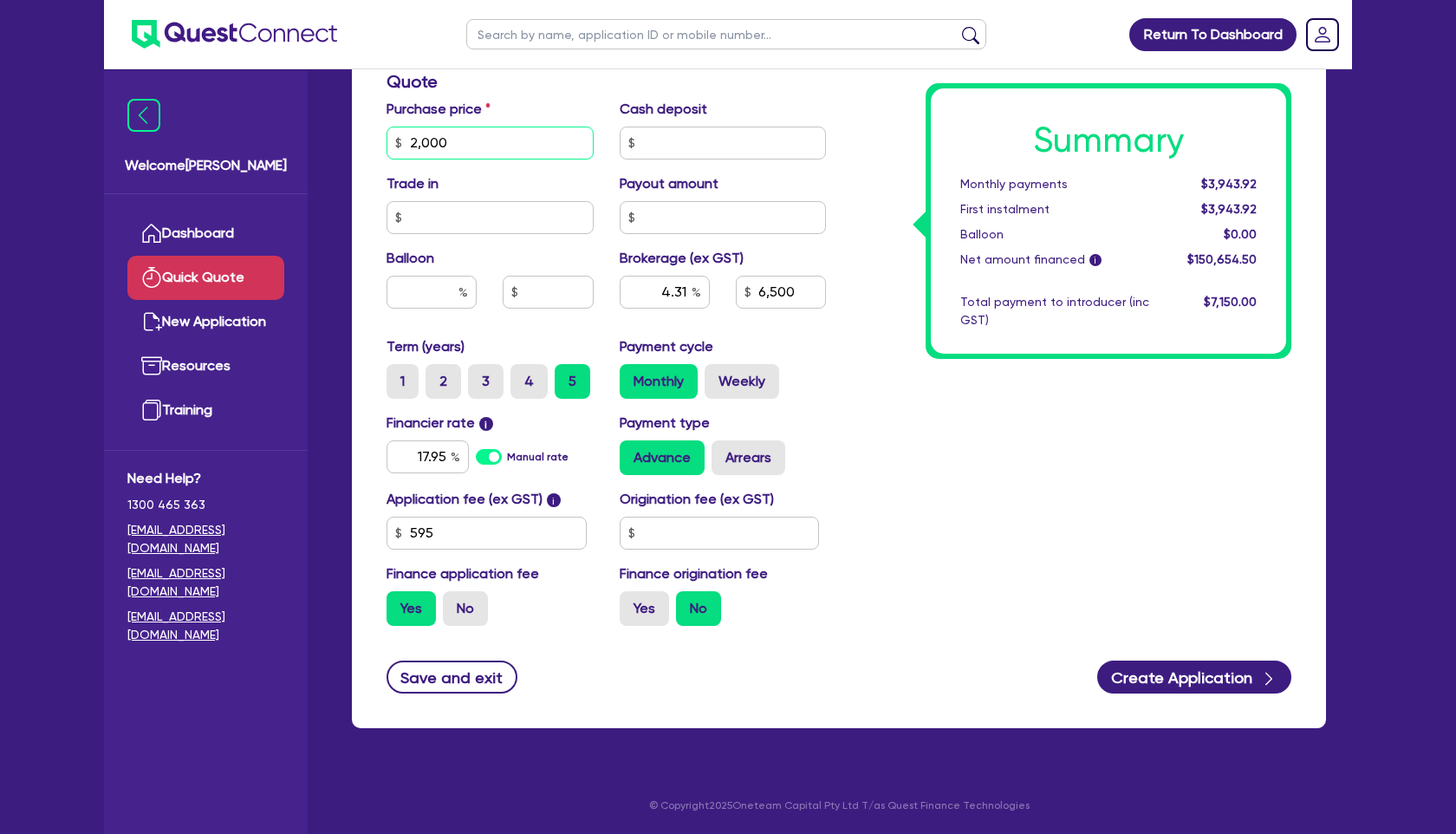
type input "4.31"
type input "6,500"
type input "200,000"
type input "4.31"
type input "6,500"
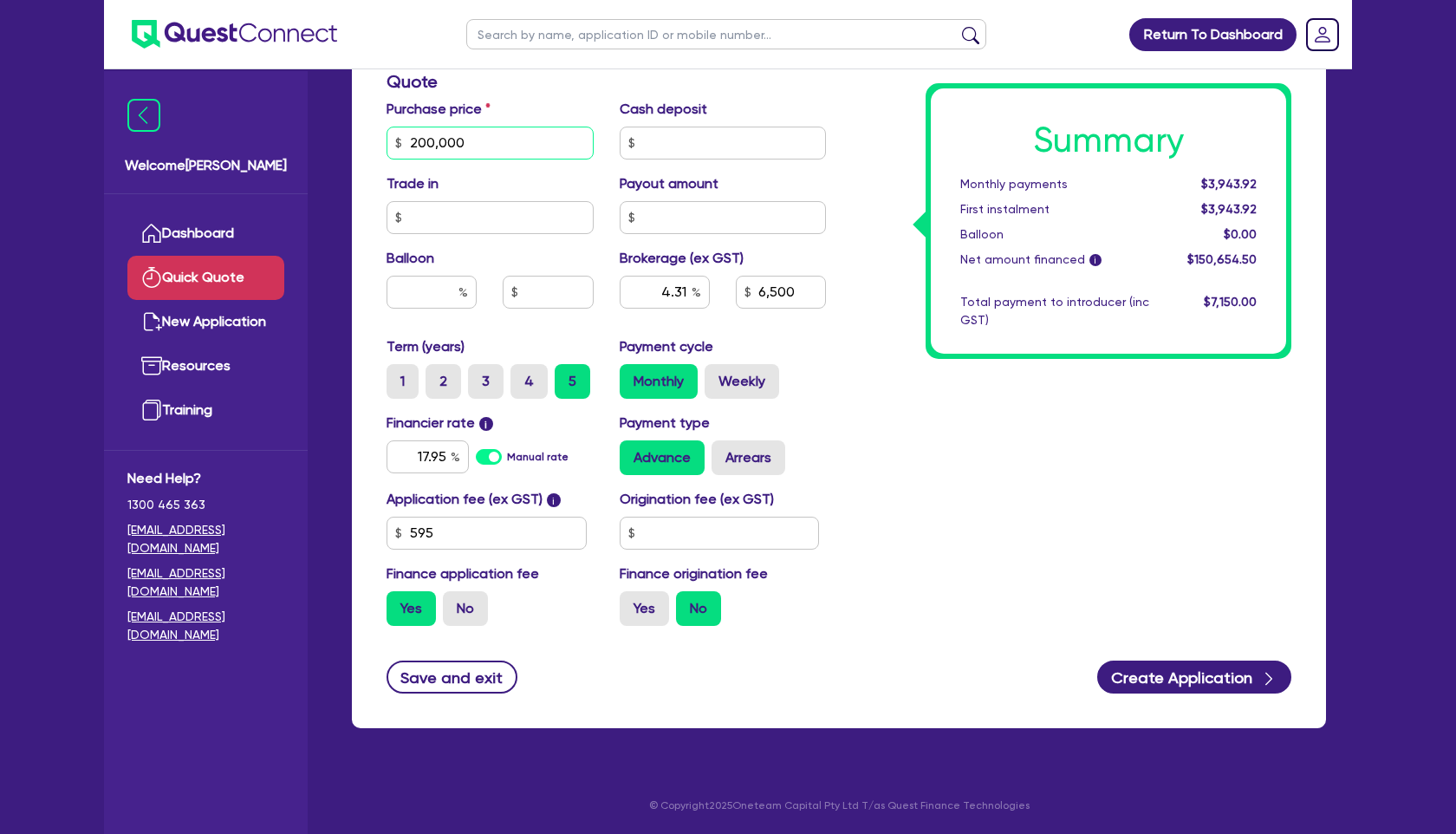
type input "200,000"
type input "4.31"
type input "6,500"
type input "3.24"
type input "6,500"
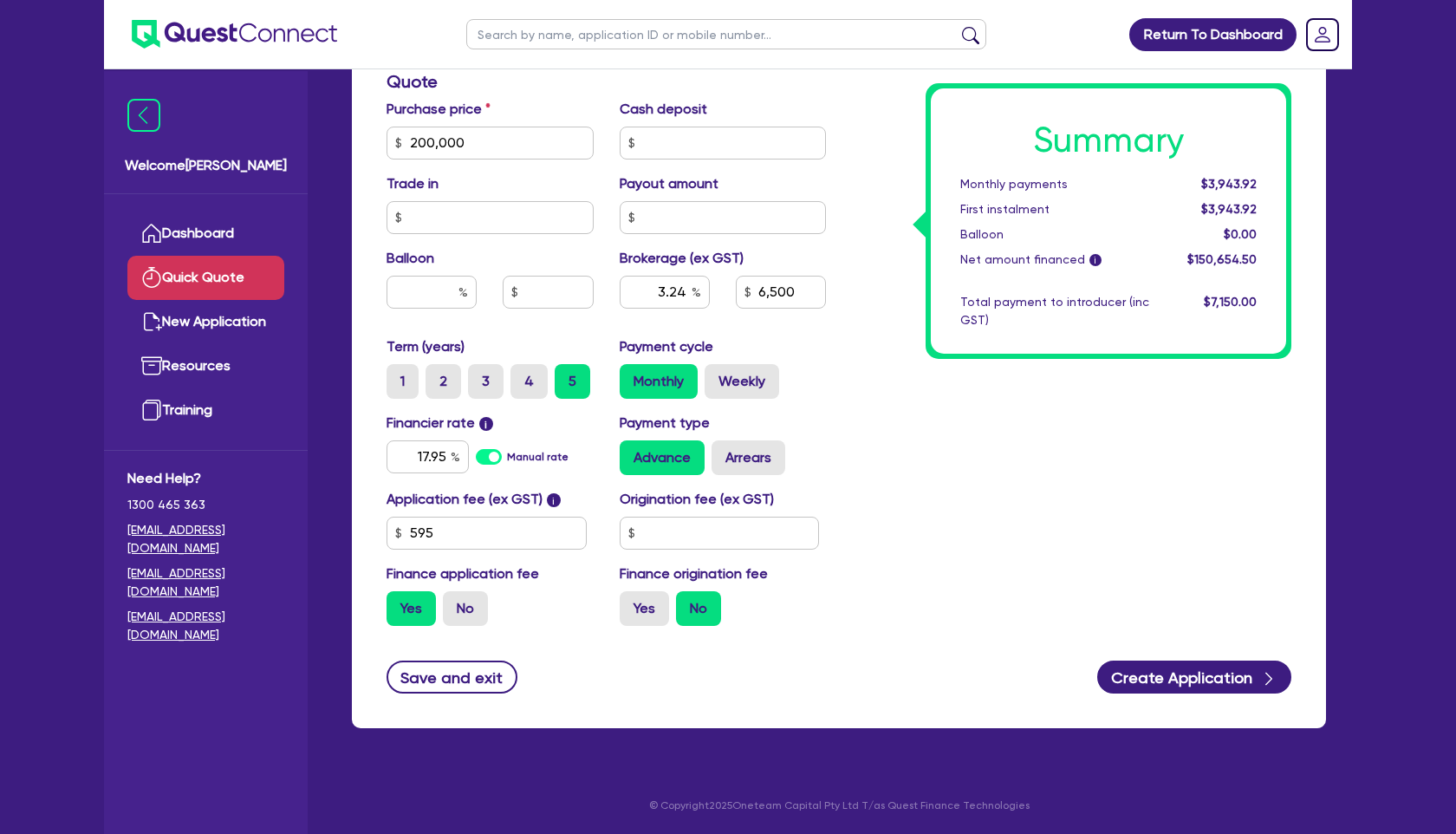
click at [894, 431] on div "Summary Monthly payments $3,943.92 First instalment $3,943.92 Balloon $0.00 Net…" at bounding box center [1071, 82] width 465 height 1116
drag, startPoint x: 484, startPoint y: 144, endPoint x: 311, endPoint y: 144, distance: 173.0
click at [311, 144] on div "Welcome [PERSON_NAME] Dashboard Quick Quote New Application Ref Company Ref Sal…" at bounding box center [728, 83] width 1248 height 1501
type input "1"
type input "3.24"
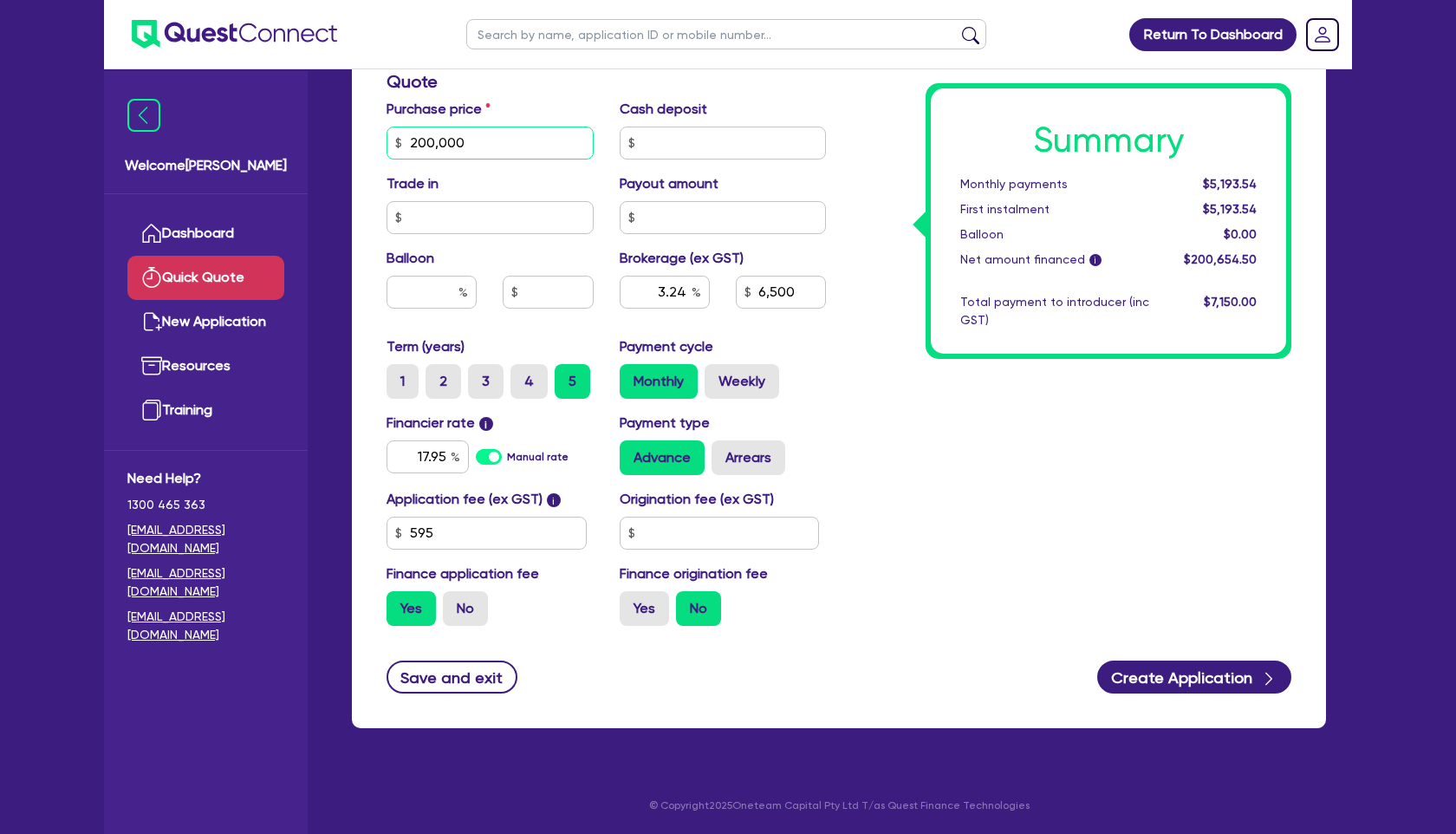
type input "6,500"
type input "15"
type input "3.24"
type input "6,500"
type input "159"
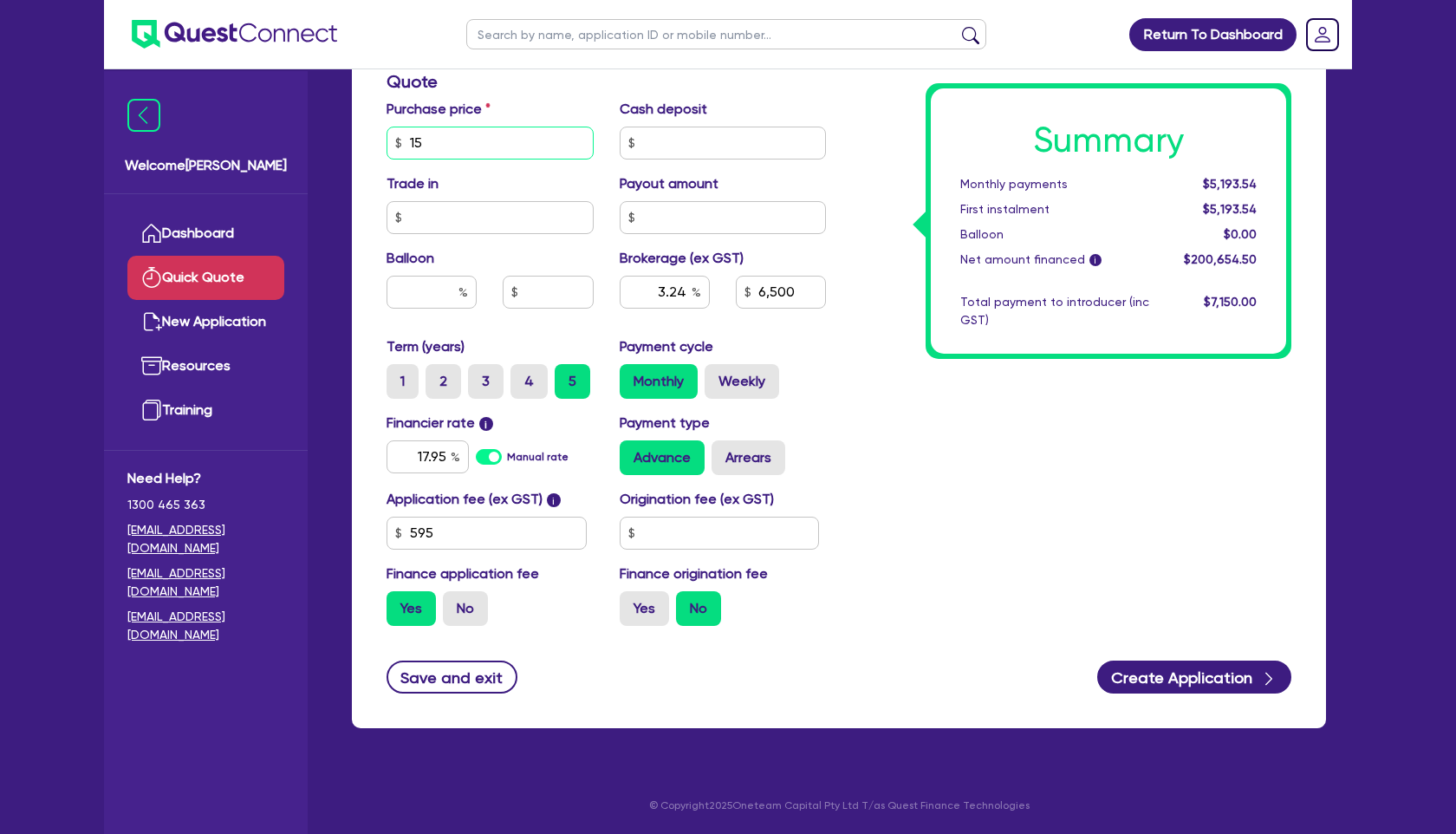
type input "3.24"
type input "6,500"
type input "15"
type input "3.24"
type input "6,500"
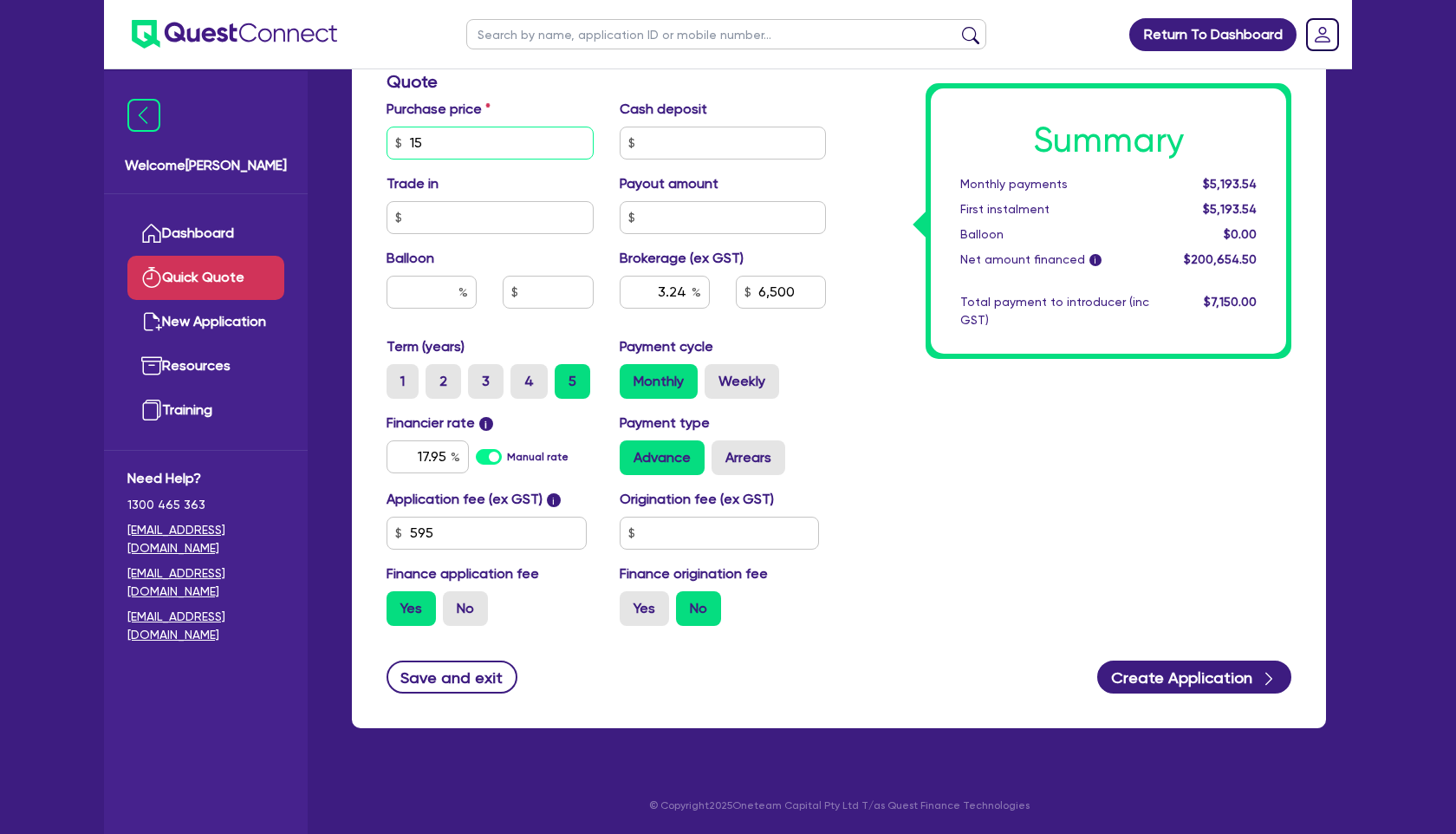
type input "150"
type input "3.24"
type input "6,500"
type input "1,500"
type input "3.24"
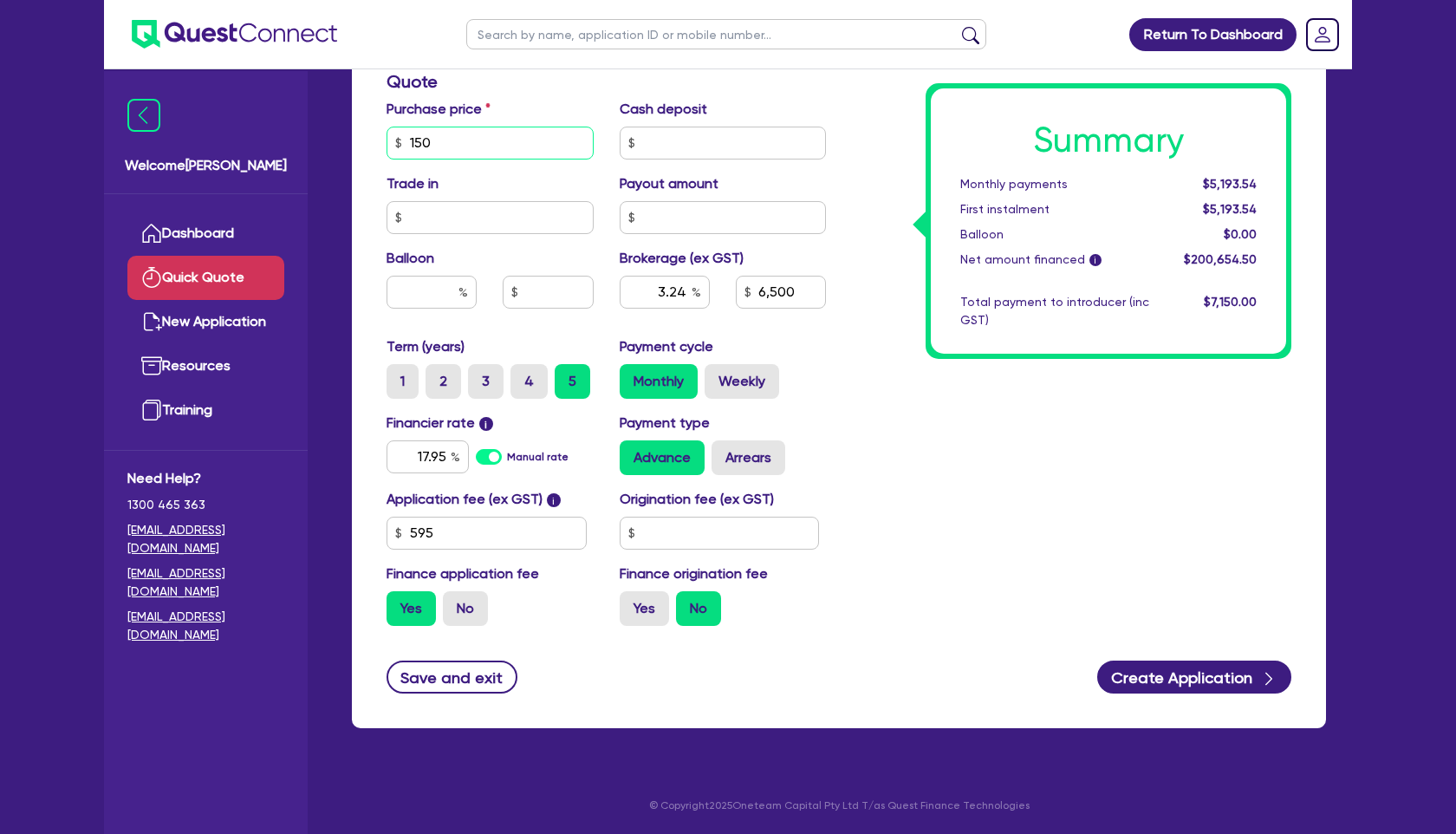
type input "6,500"
type input "15,000"
type input "3.24"
type input "6,500"
type input "150,000"
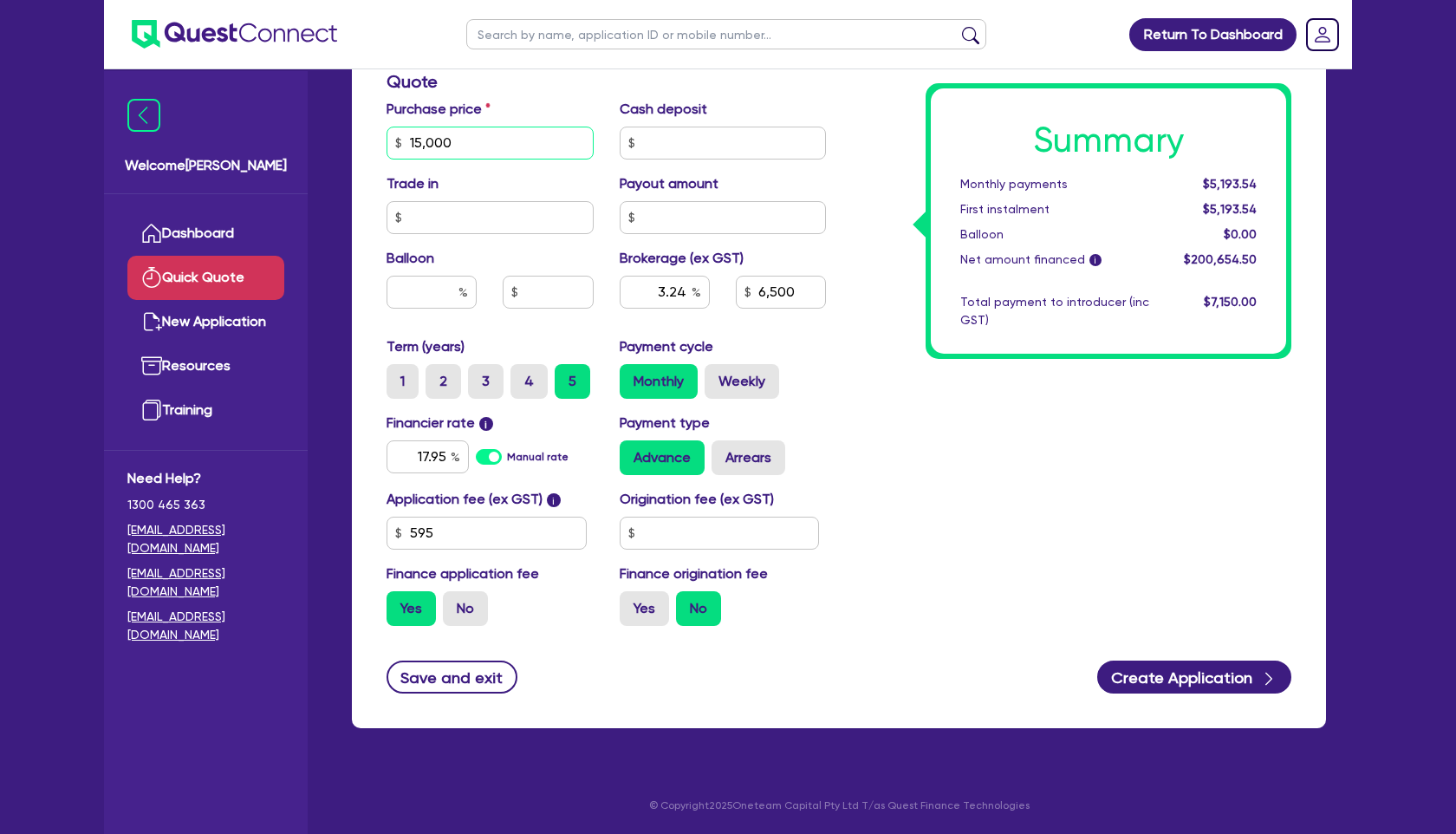
type input "3.24"
type input "6,500"
type input "150,000"
type input "3.24"
type input "6,500"
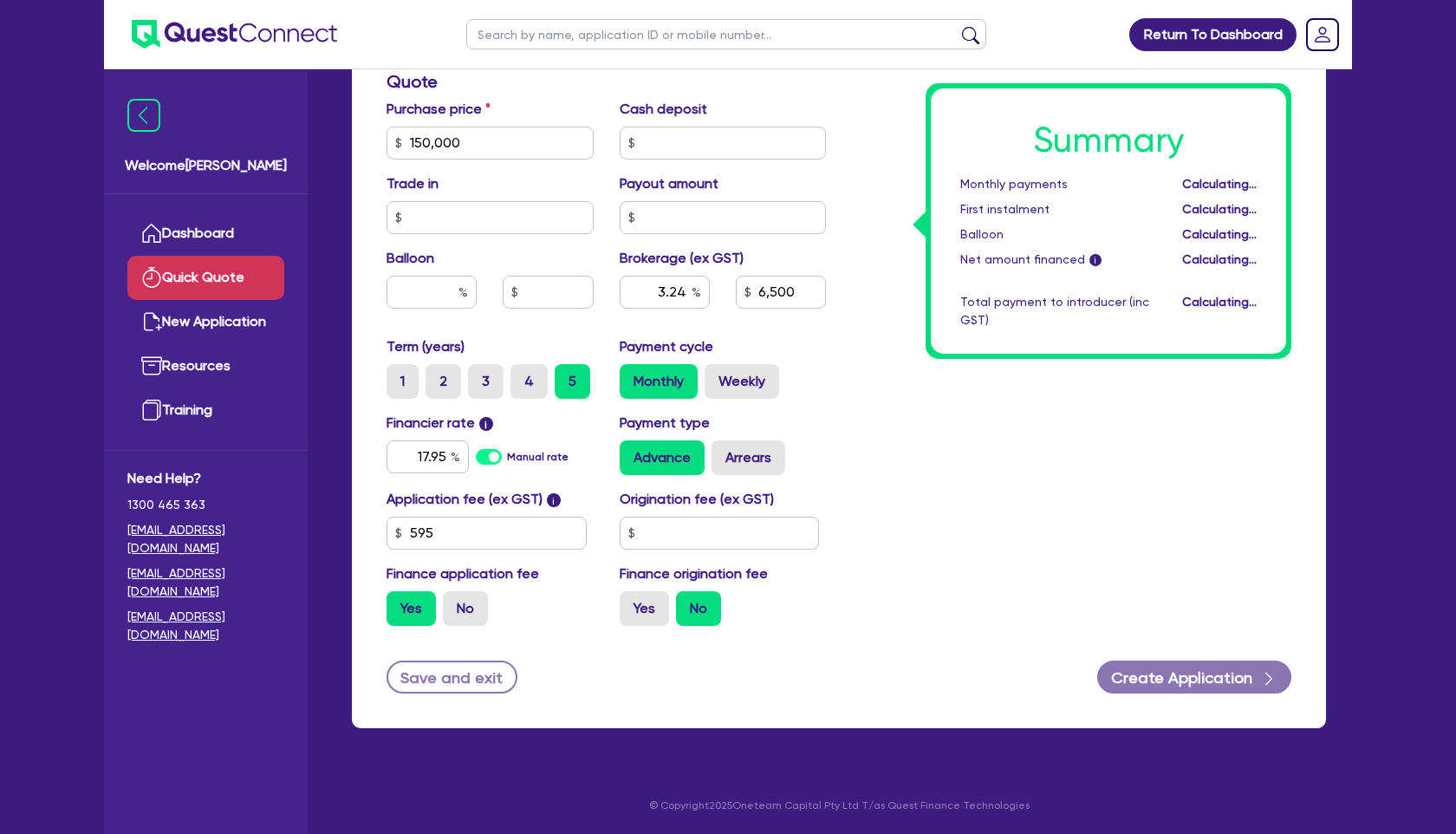
click at [898, 440] on div "Summary Monthly payments Calculating... First instalment Calculating... Balloon…" at bounding box center [1071, 82] width 465 height 1116
type input "4.31"
type input "6,500"
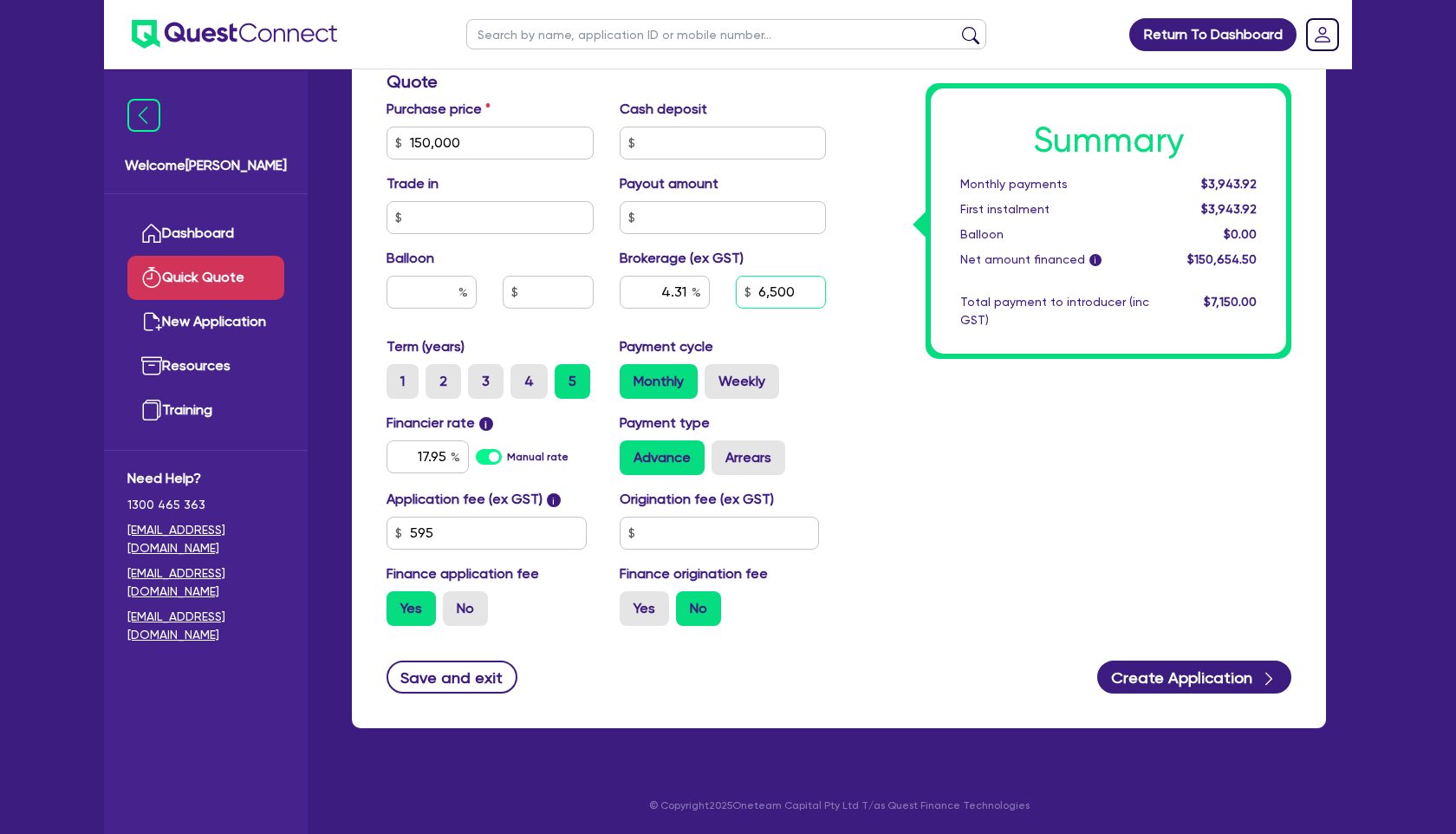
drag, startPoint x: 811, startPoint y: 289, endPoint x: 695, endPoint y: 289, distance: 116.0
click at [695, 289] on div "4.31 6,500" at bounding box center [724, 298] width 233 height 47
type input "4.31"
type input "6"
type input "4.31"
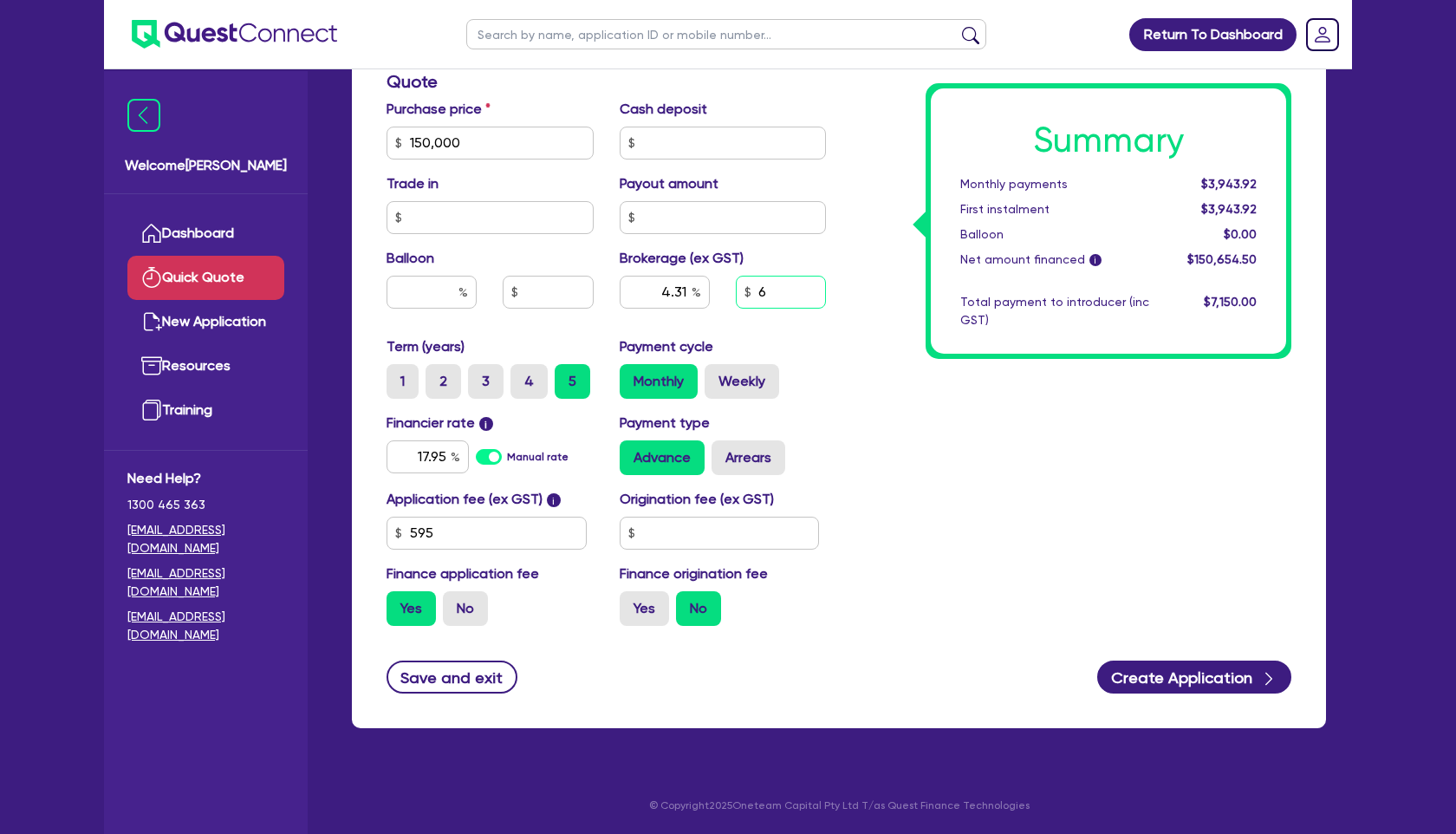
type input "60"
type input "4.31"
type input "600"
type input "4.31"
type input "6,000"
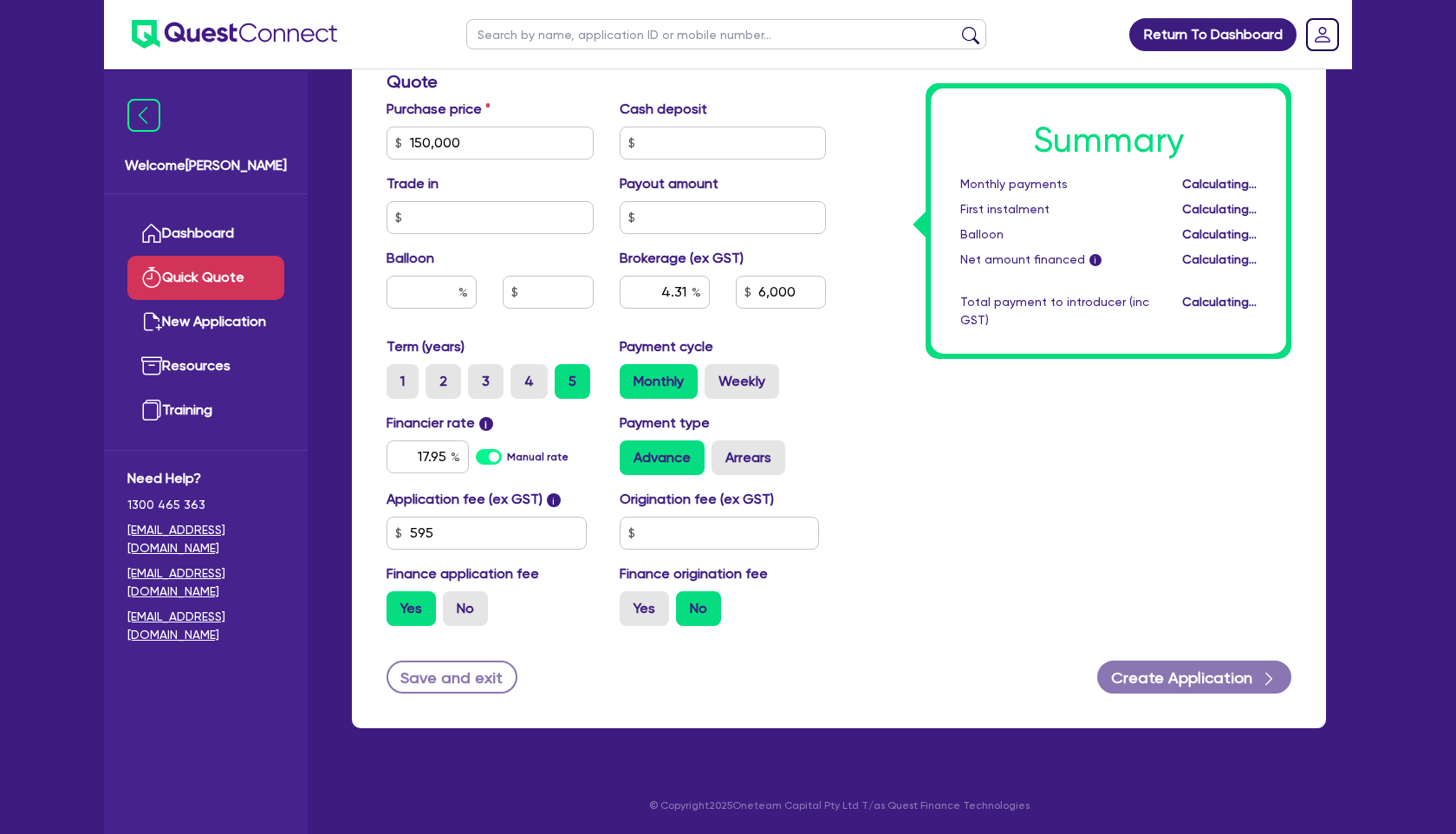
click at [1054, 502] on div "Summary Monthly payments Calculating... First instalment Calculating... Balloon…" at bounding box center [1071, 82] width 465 height 1116
type input "3.98"
type input "6,000"
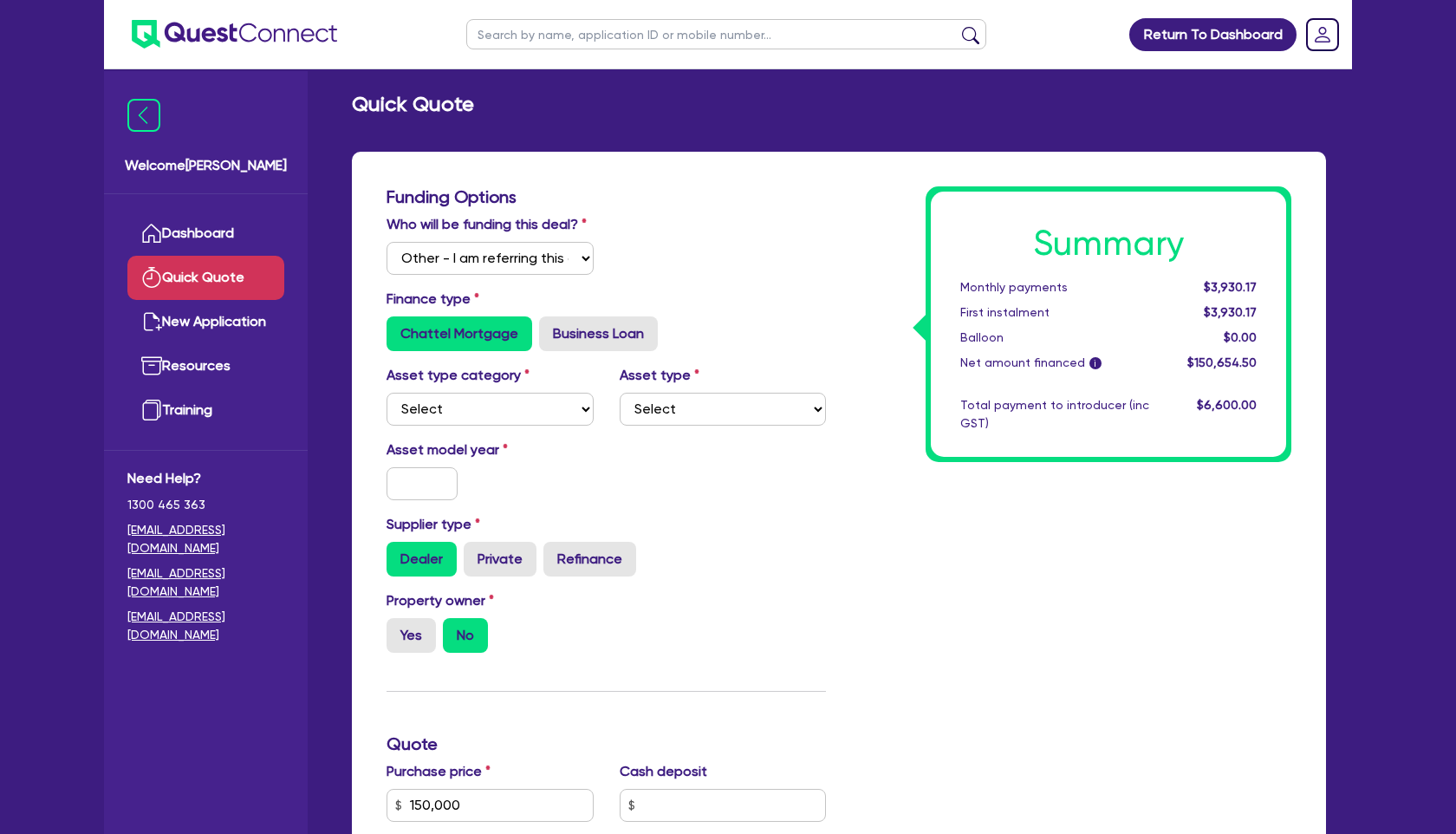
scroll to position [0, 0]
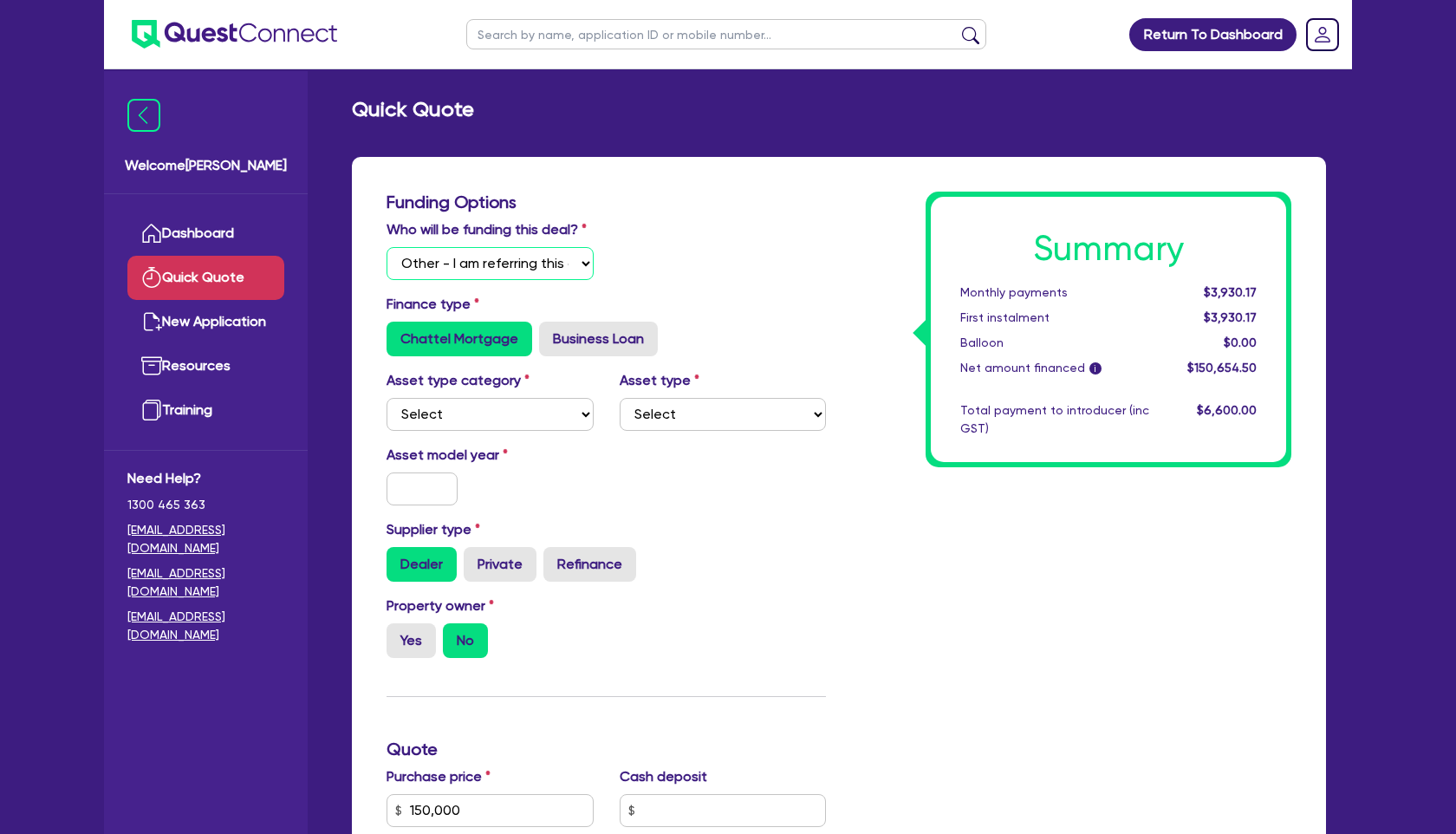
click at [582, 268] on select "Select I will fund 100% I will co-fund with Quest I want Quest to fund 100% Oth…" at bounding box center [490, 263] width 207 height 33
select select "Quest Finance - Own Book"
click at [387, 247] on select "Select I will fund 100% I will co-fund with Quest I want Quest to fund 100% Oth…" at bounding box center [490, 263] width 207 height 33
type input "3.98"
type input "6,000"
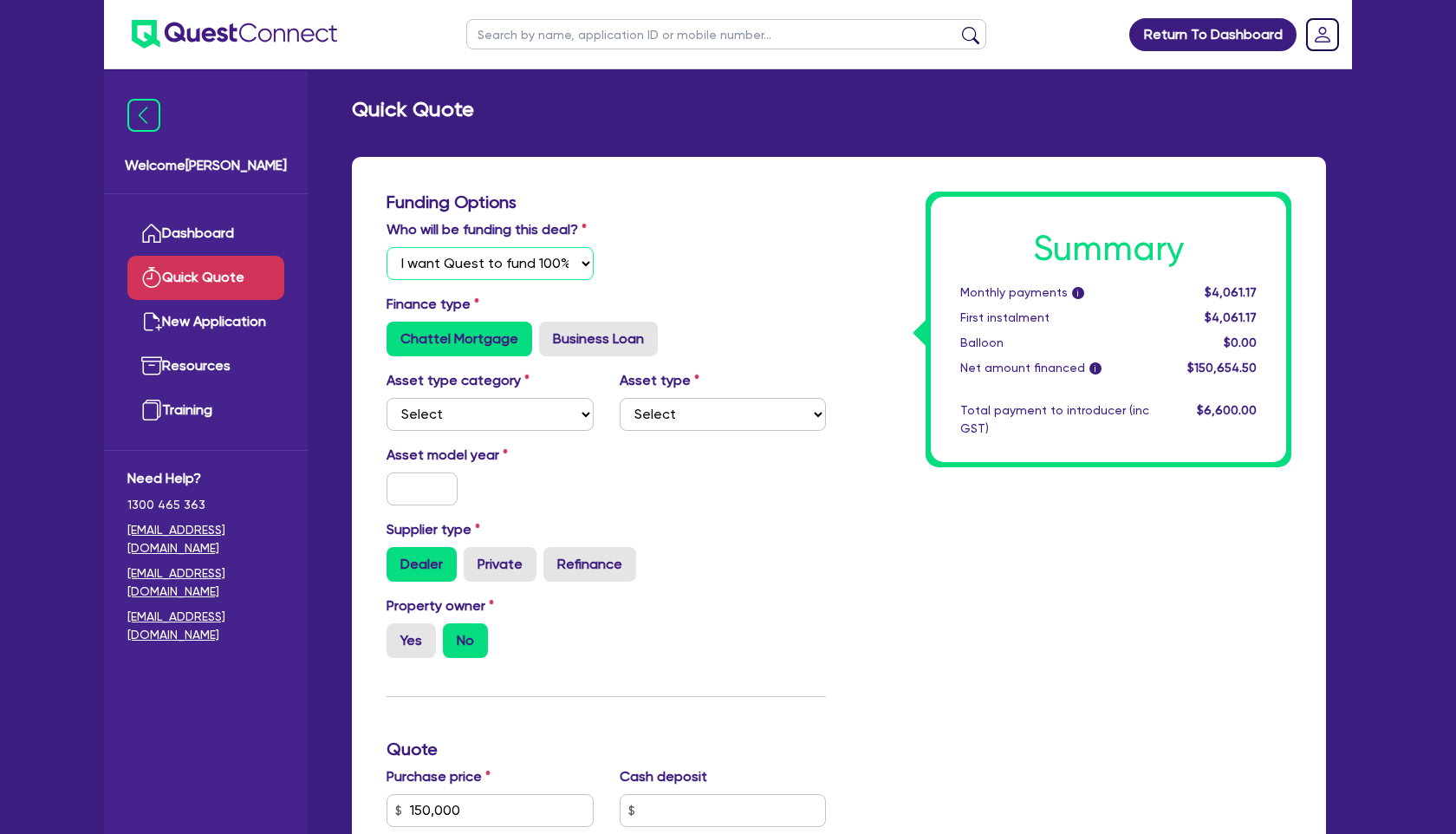
type input "3.98"
type input "6,000"
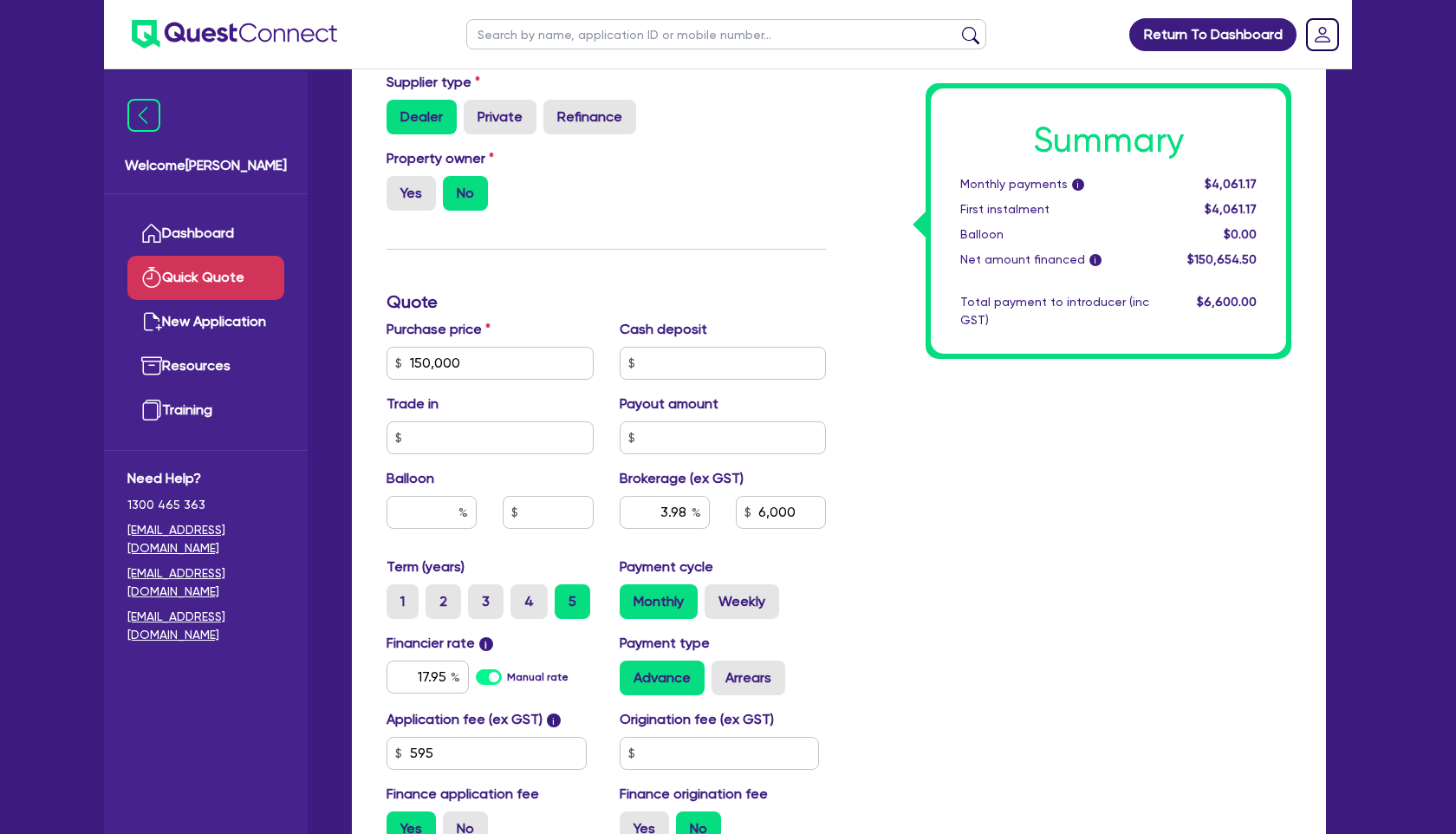
scroll to position [450, 0]
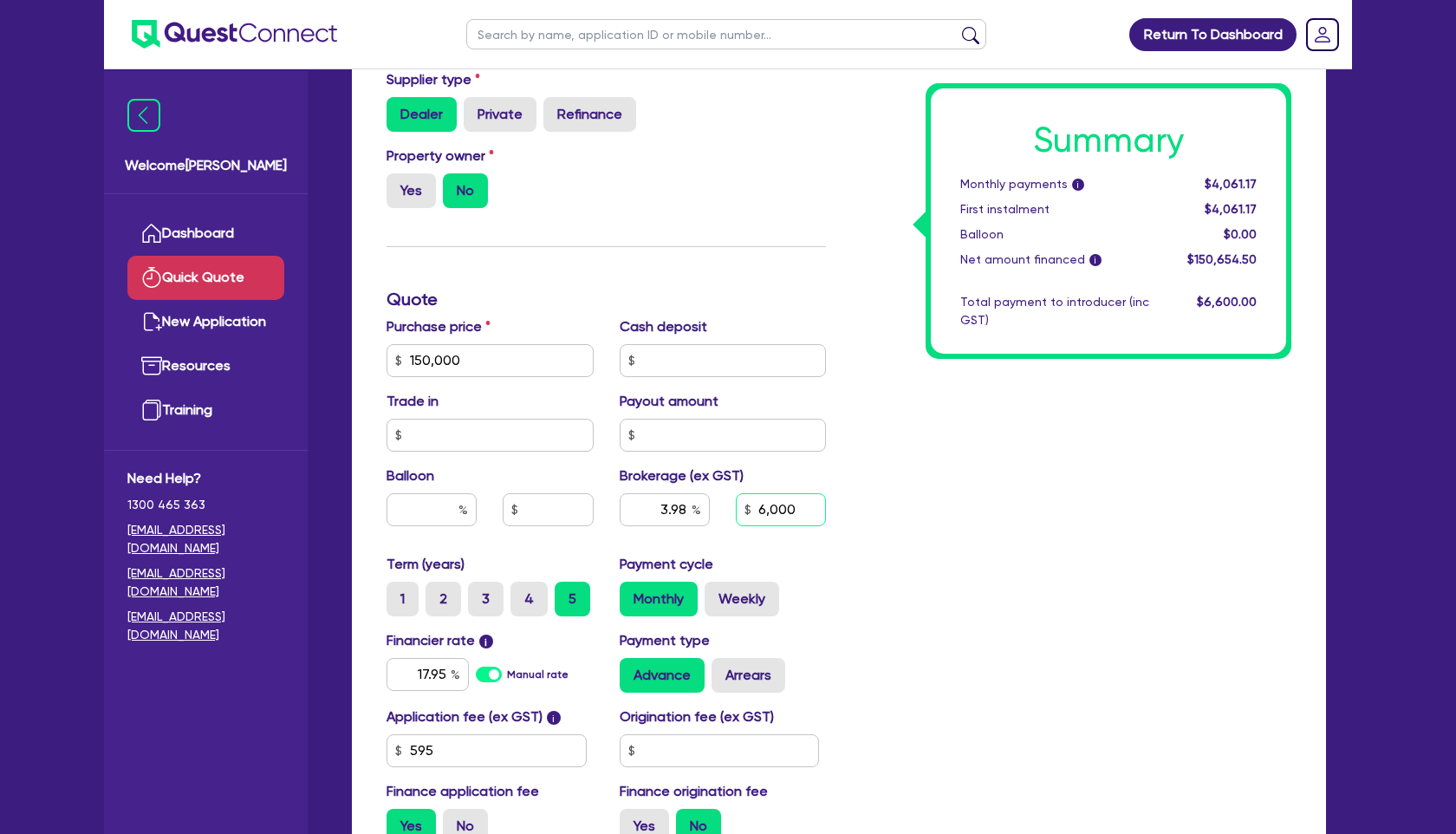
drag, startPoint x: 809, startPoint y: 507, endPoint x: 720, endPoint y: 507, distance: 89.0
click at [720, 507] on div "3.98 6,000" at bounding box center [724, 516] width 233 height 47
click at [898, 528] on div "Summary Monthly payments i $4,061.17 First instalment $4,061.17 Balloon $0.00 N…" at bounding box center [1071, 299] width 465 height 1116
